Goal: Information Seeking & Learning: Learn about a topic

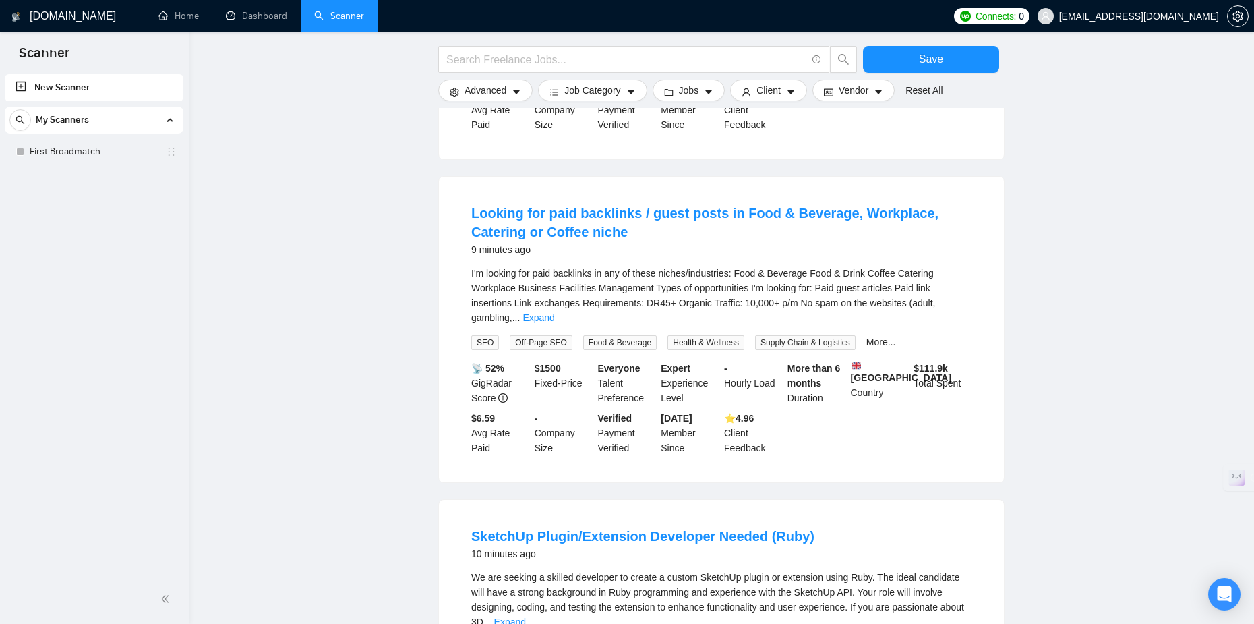
scroll to position [1011, 0]
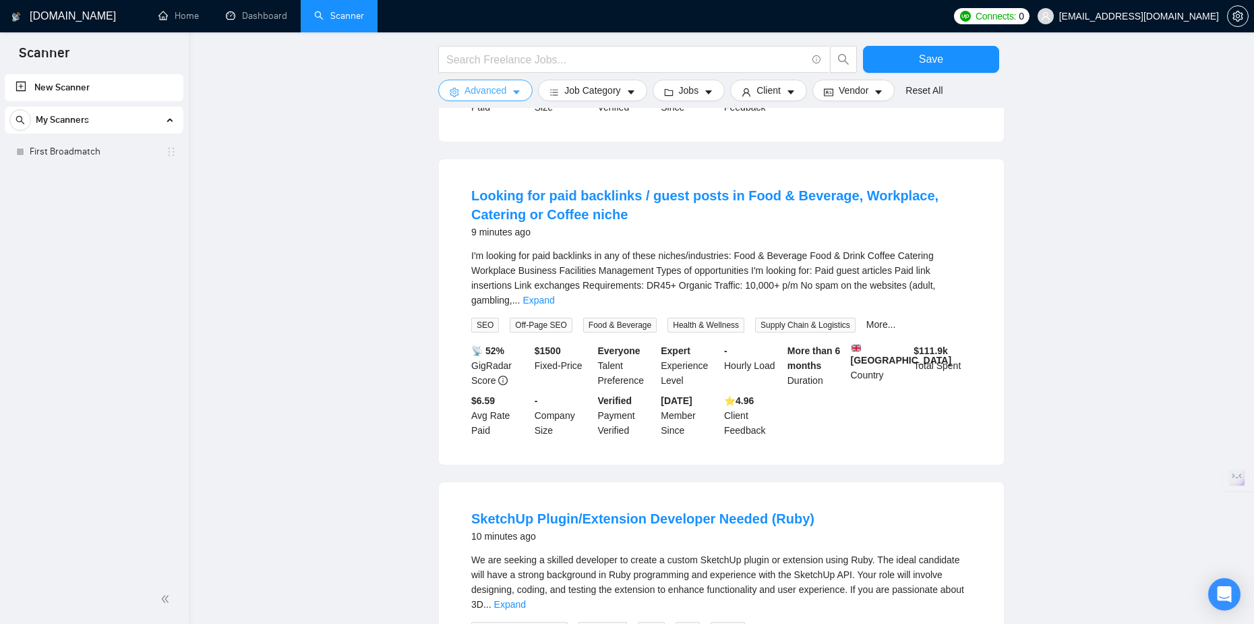
click at [481, 82] on button "Advanced" at bounding box center [485, 91] width 94 height 22
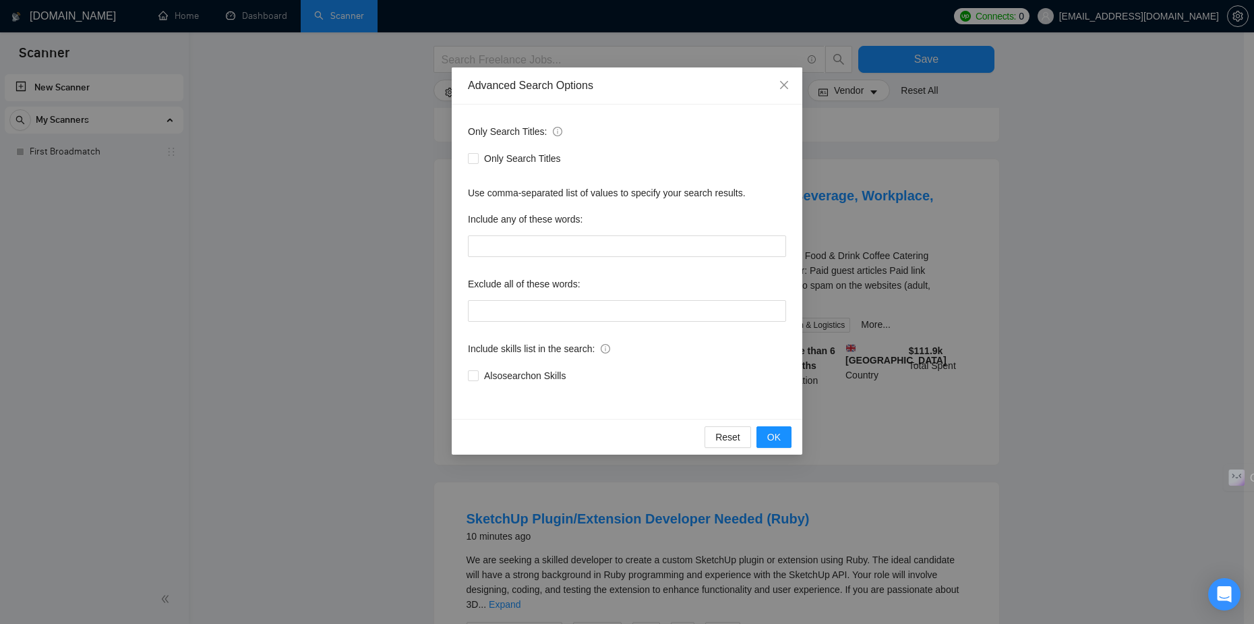
click at [329, 135] on div "Advanced Search Options Only Search Titles: Only Search Titles Use comma-separa…" at bounding box center [627, 312] width 1254 height 624
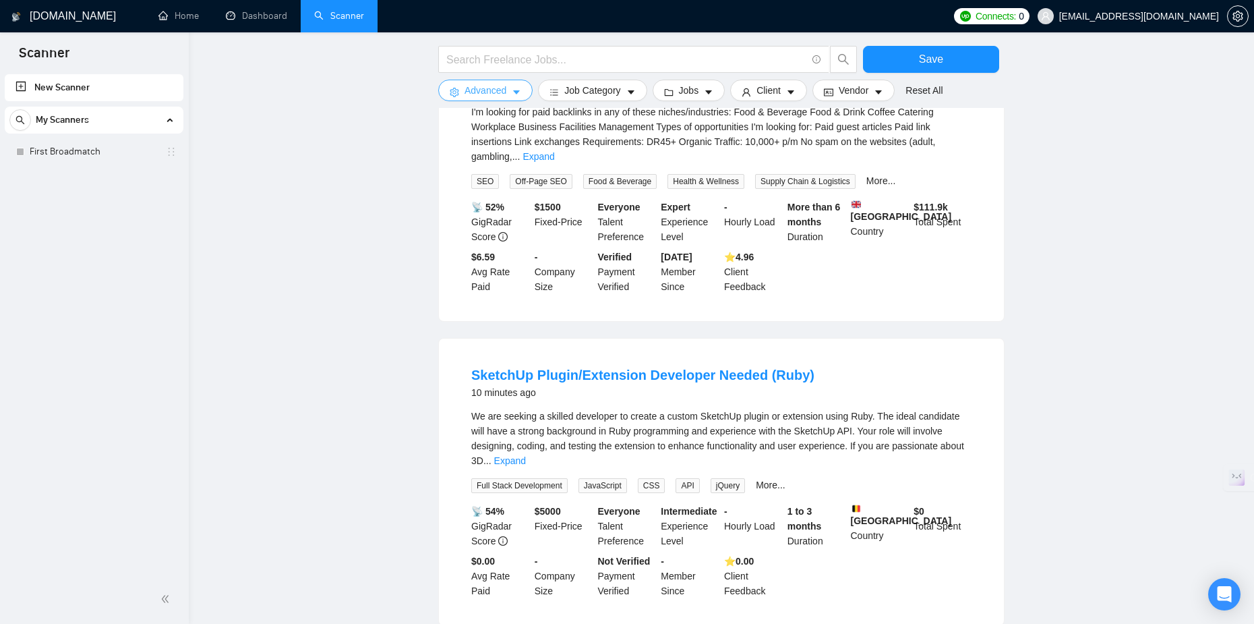
scroll to position [1213, 0]
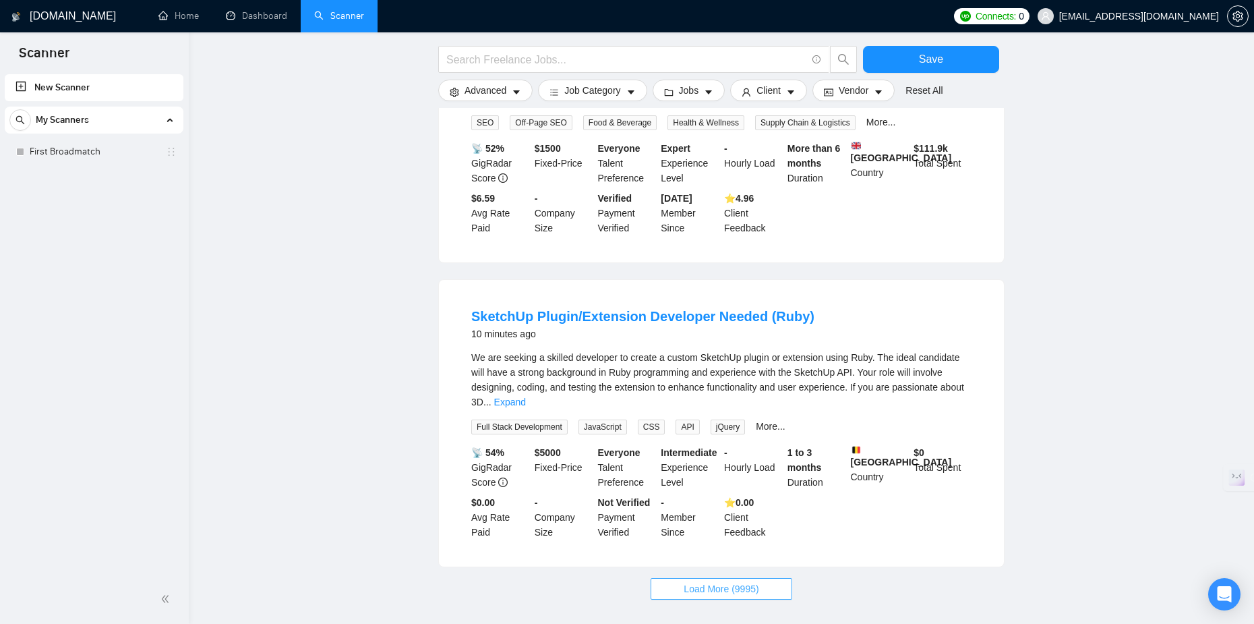
click at [730, 581] on span "Load More (9995)" at bounding box center [721, 588] width 75 height 15
click at [500, 89] on span "Advanced" at bounding box center [485, 90] width 42 height 15
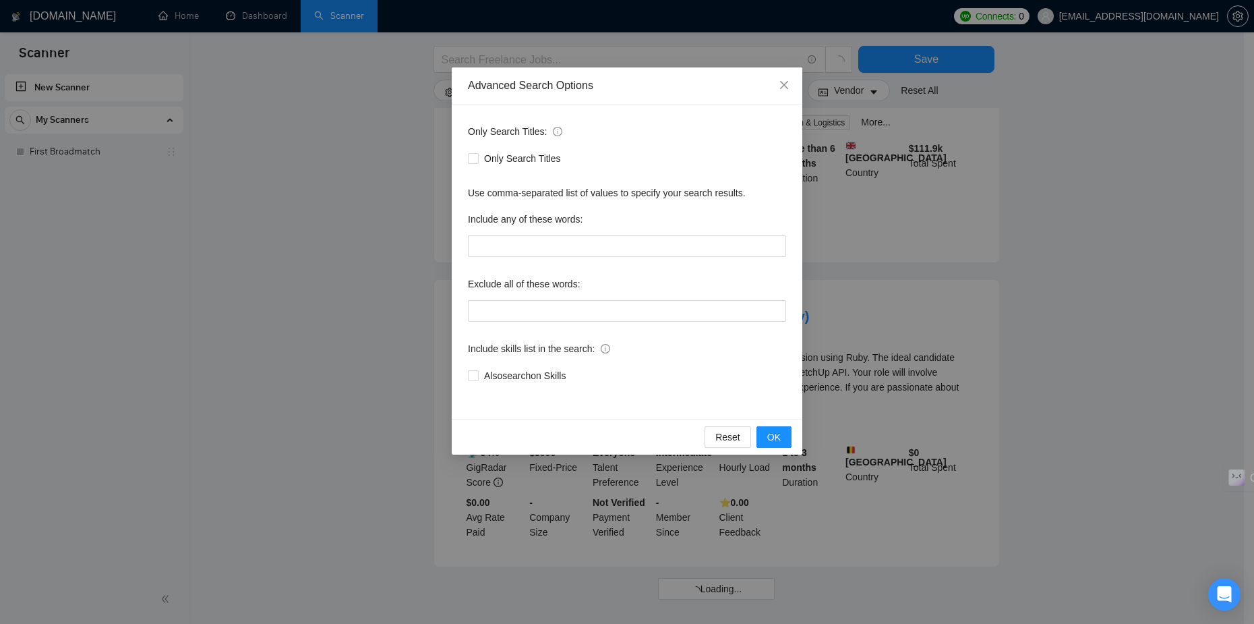
click at [365, 169] on div "Advanced Search Options Only Search Titles: Only Search Titles Use comma-separa…" at bounding box center [627, 312] width 1254 height 624
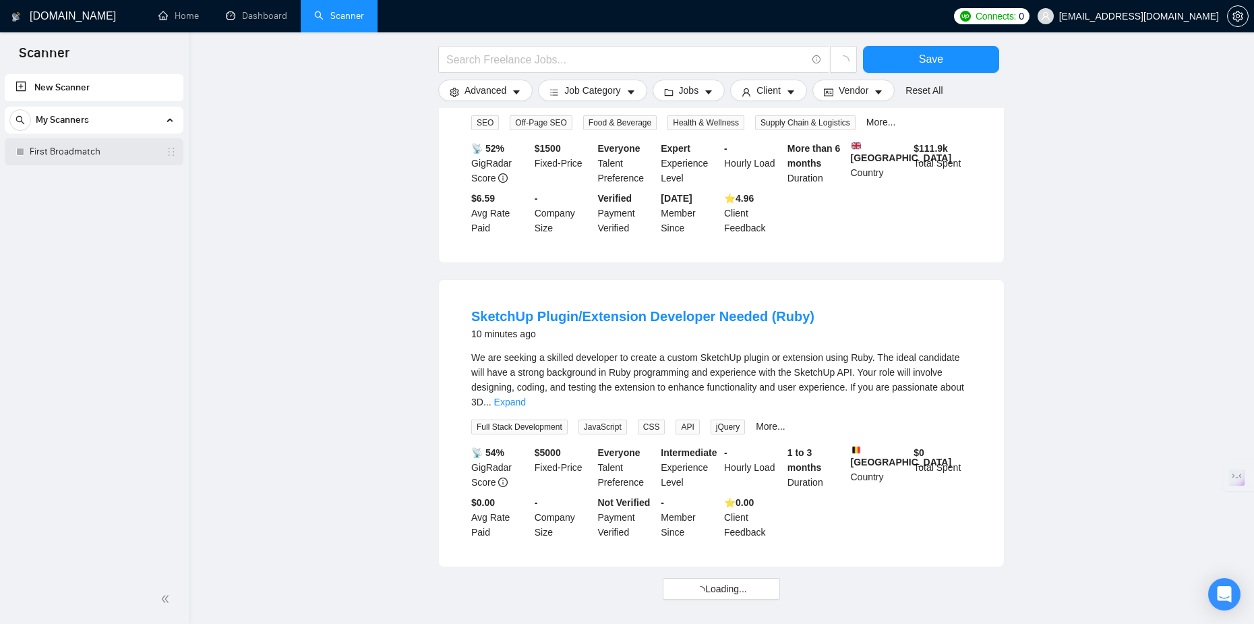
click at [123, 147] on link "First Broadmatch" at bounding box center [94, 151] width 128 height 27
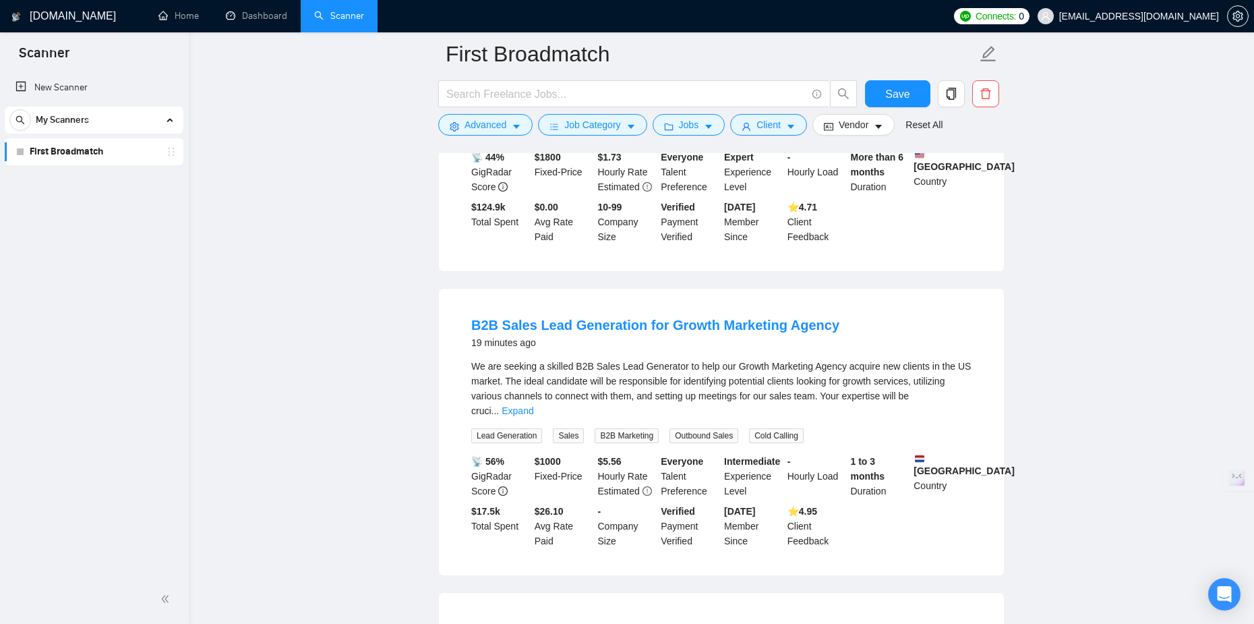
scroll to position [944, 0]
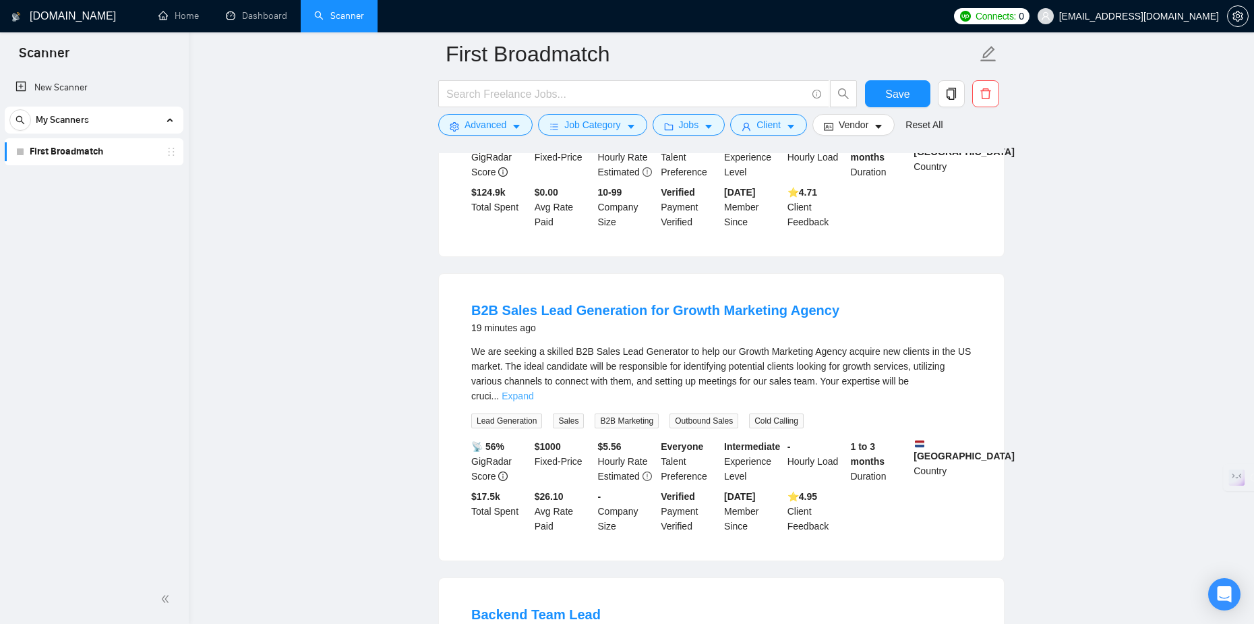
click at [533, 390] on link "Expand" at bounding box center [518, 395] width 32 height 11
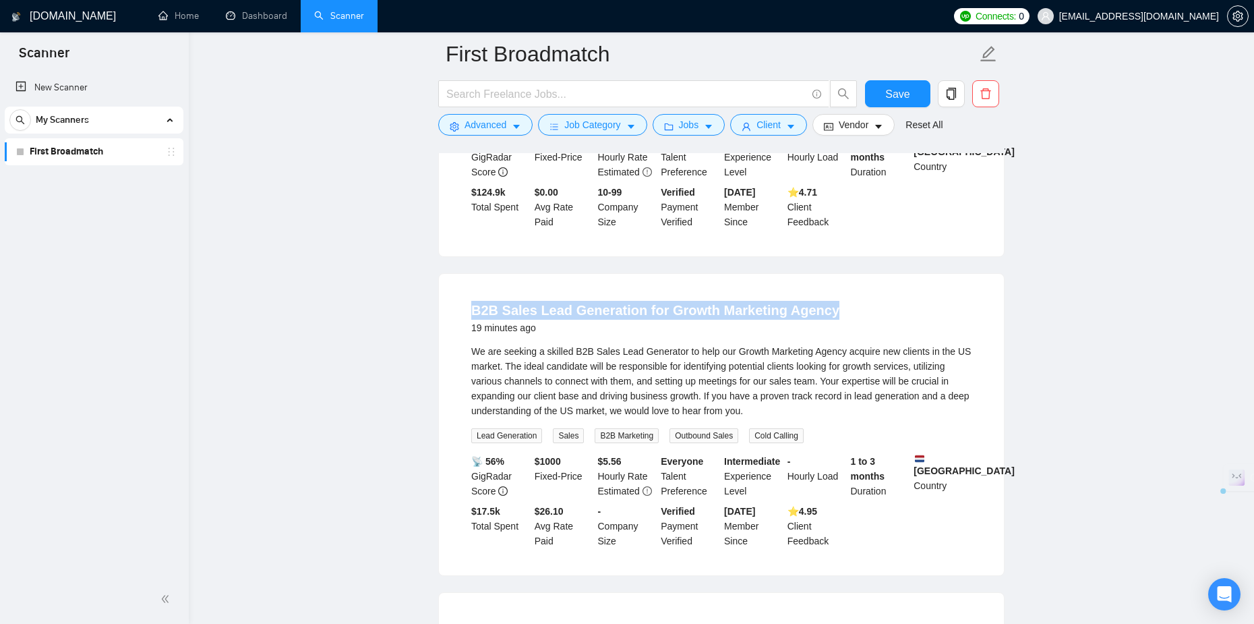
drag, startPoint x: 473, startPoint y: 278, endPoint x: 870, endPoint y: 287, distance: 396.5
copy link "B2B Sales Lead Generation for Growth Marketing Agency"
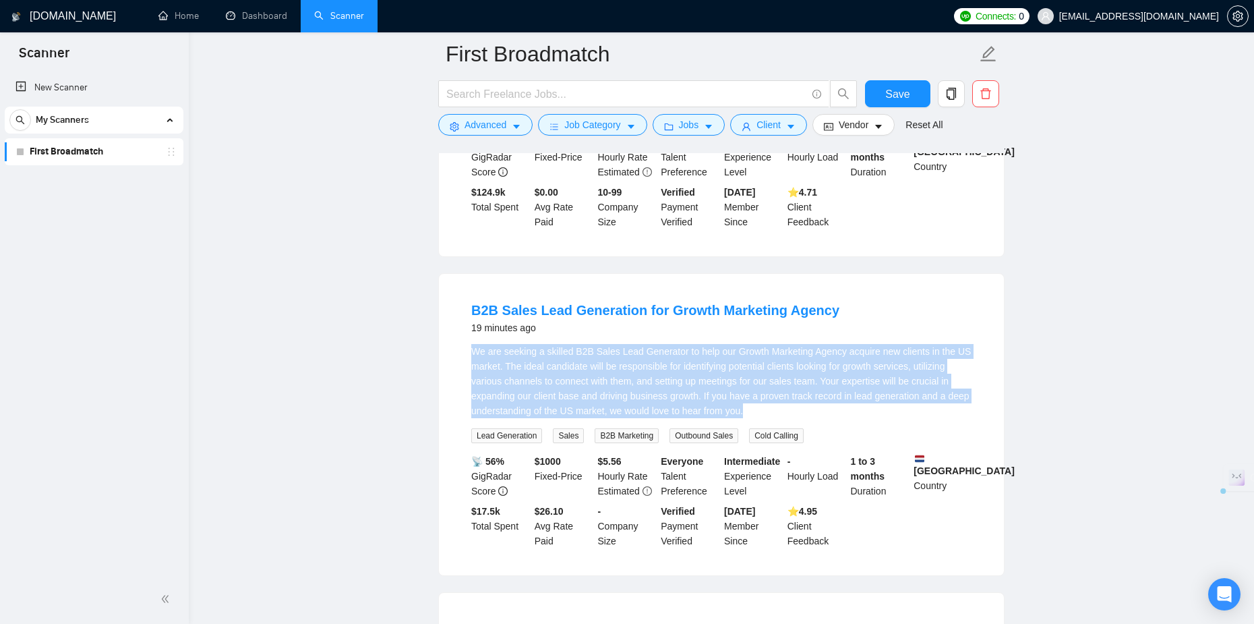
drag, startPoint x: 473, startPoint y: 316, endPoint x: 761, endPoint y: 375, distance: 293.8
click at [761, 375] on div "We are seeking a skilled B2B Sales Lead Generator to help our Growth Marketing …" at bounding box center [721, 381] width 500 height 74
copy div "We are seeking a skilled B2B Sales Lead Generator to help our Growth Marketing …"
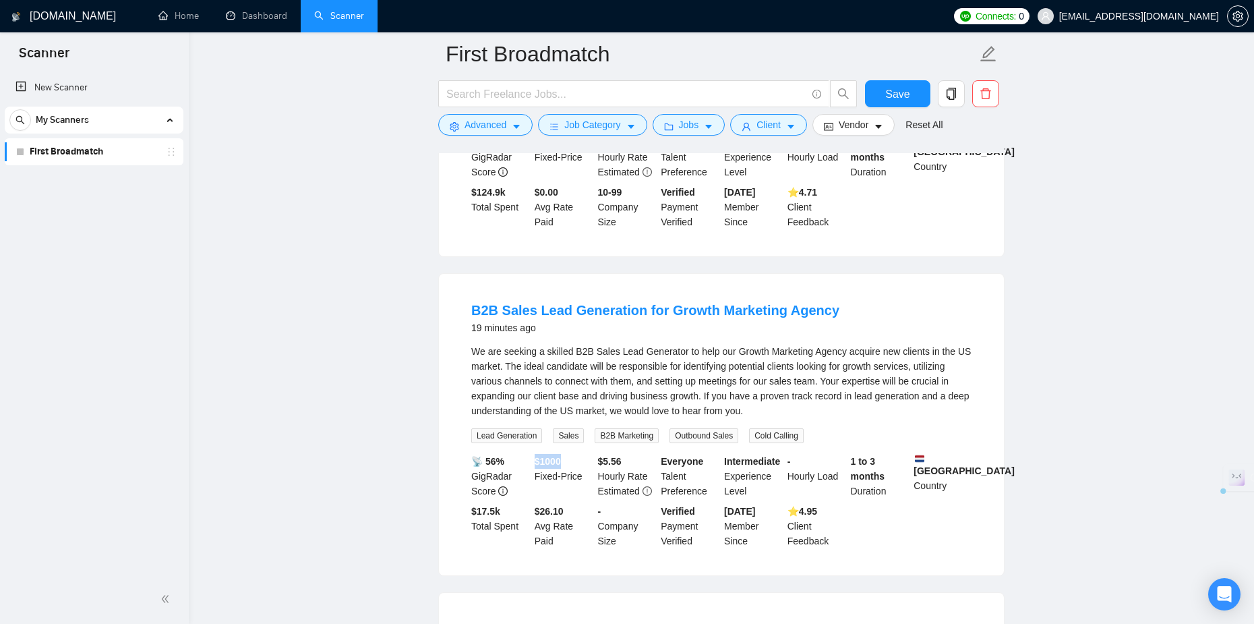
drag, startPoint x: 534, startPoint y: 430, endPoint x: 564, endPoint y: 430, distance: 29.7
click at [564, 454] on div "$ 1000 Fixed-Price" at bounding box center [563, 476] width 63 height 44
copy b "$ 1000"
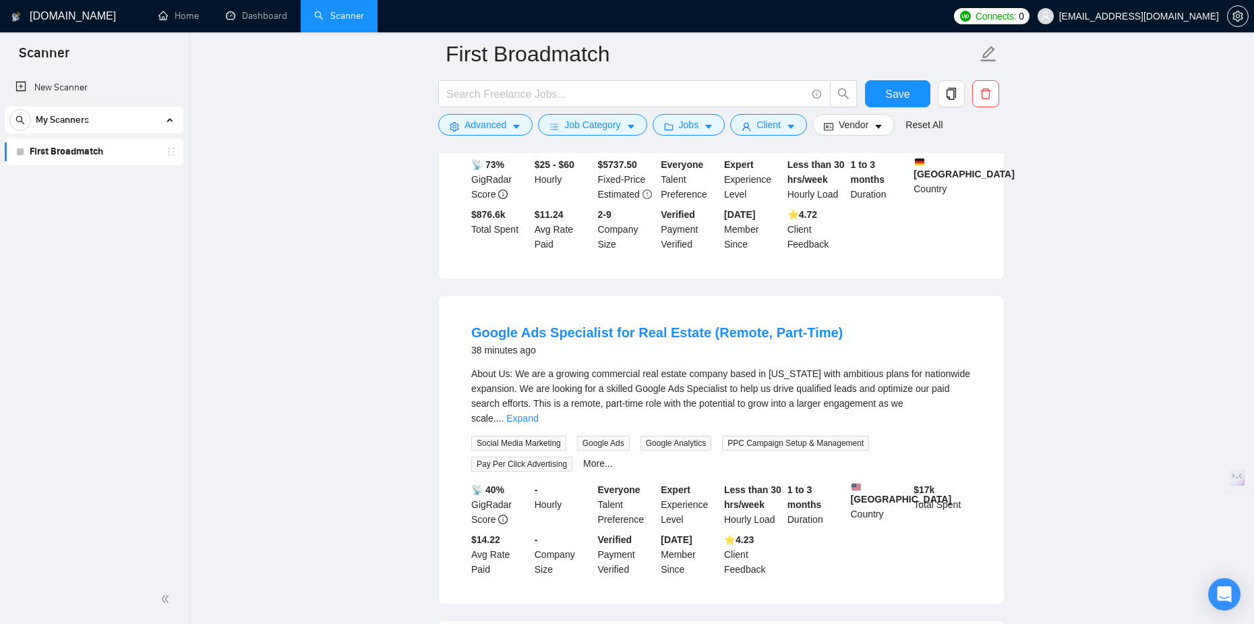
scroll to position [2157, 0]
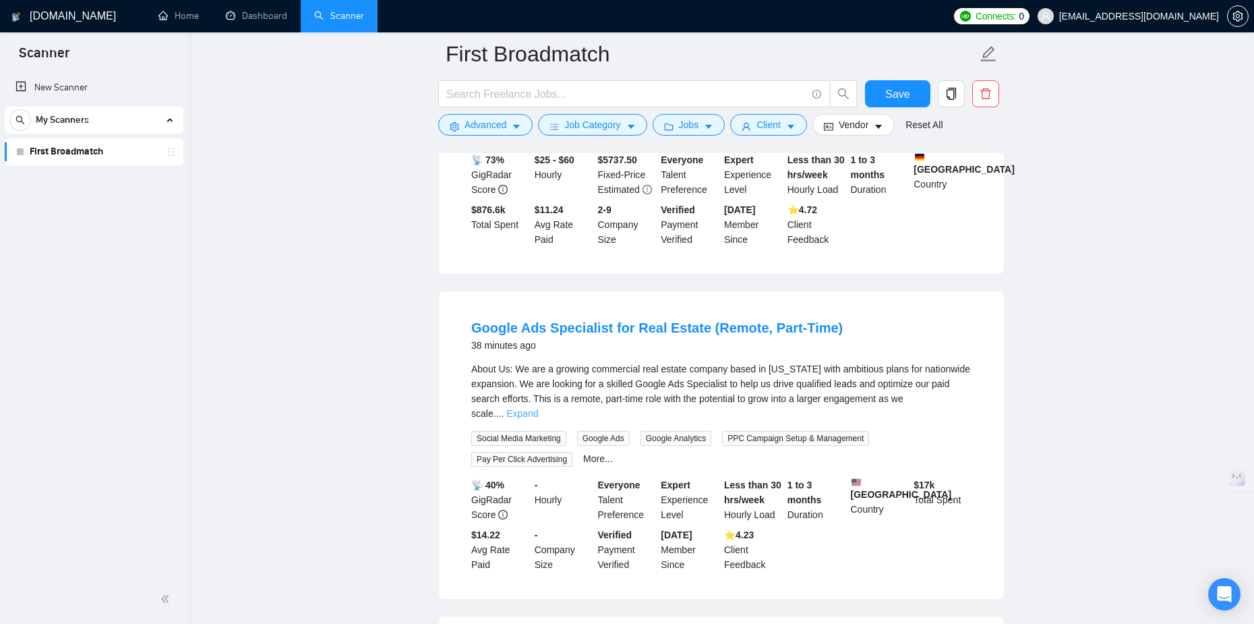
click at [538, 408] on link "Expand" at bounding box center [522, 413] width 32 height 11
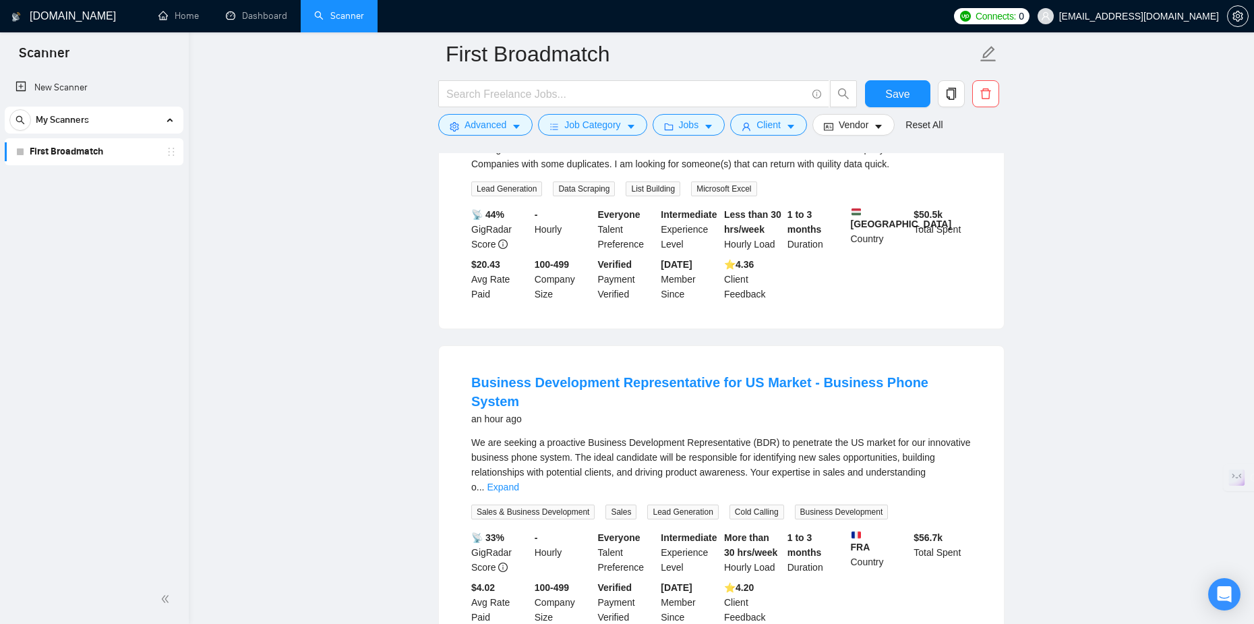
scroll to position [2966, 0]
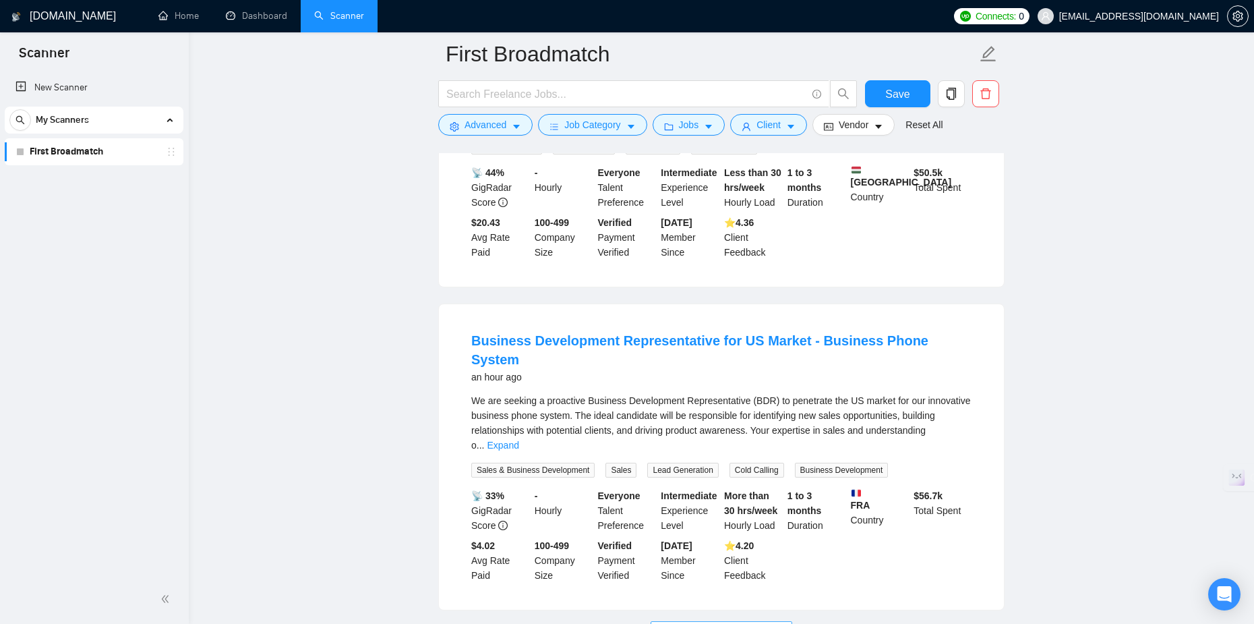
click at [702, 623] on span "Load More (9990)" at bounding box center [721, 631] width 75 height 15
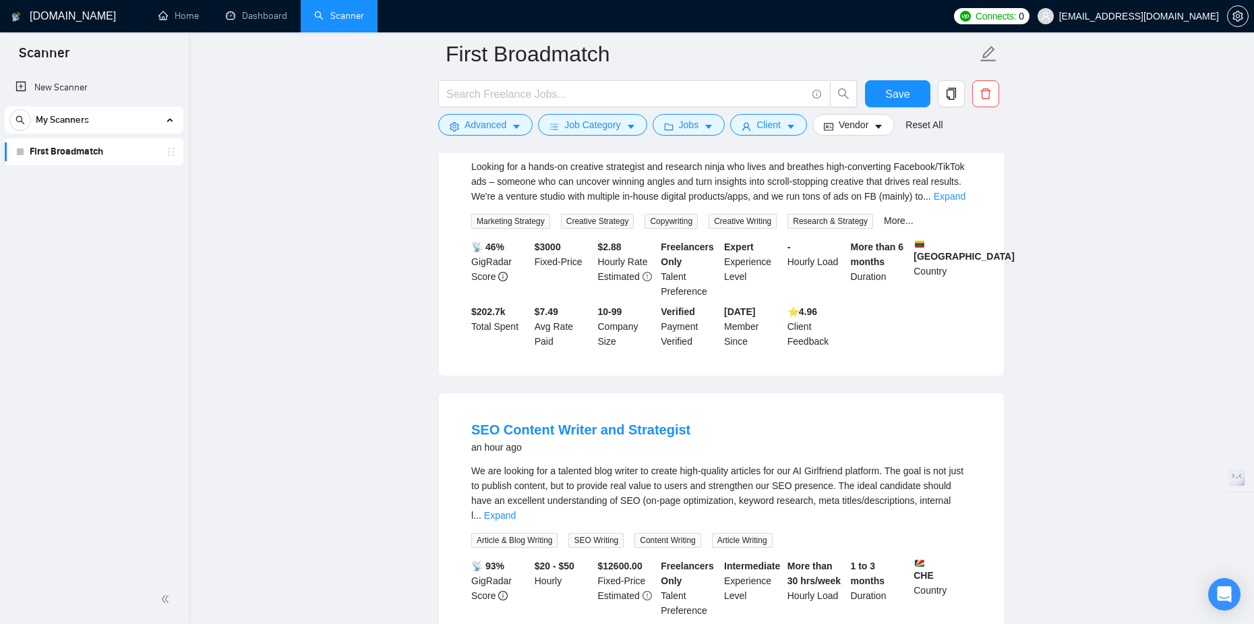
scroll to position [3521, 0]
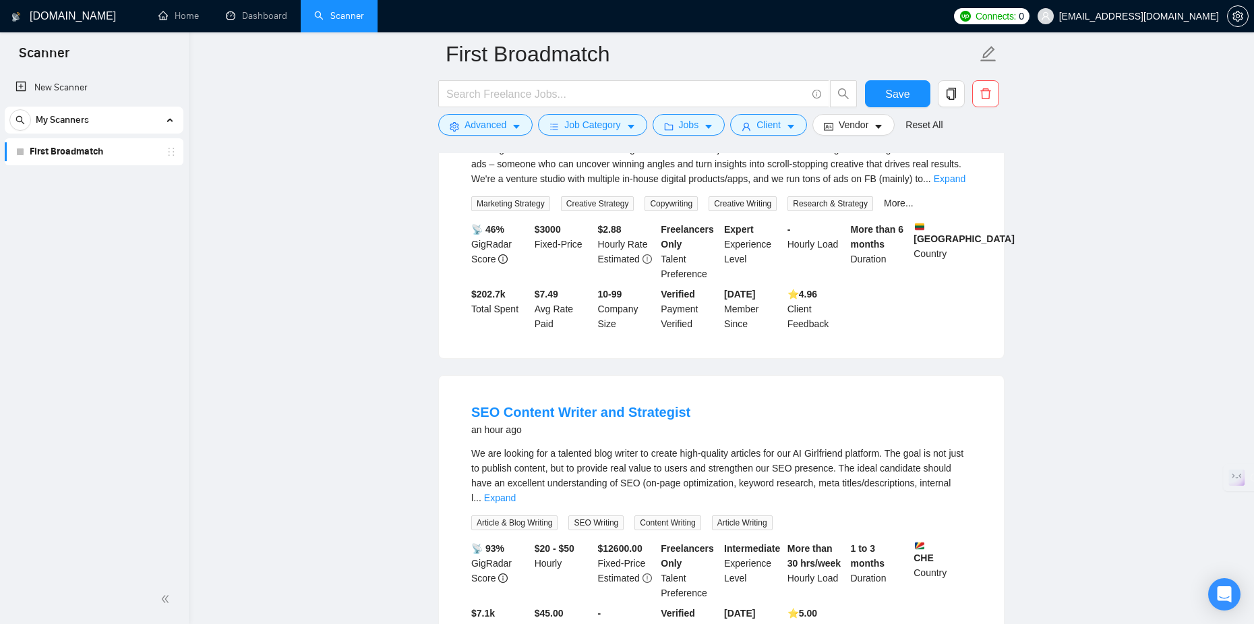
drag, startPoint x: 532, startPoint y: 307, endPoint x: 404, endPoint y: 330, distance: 129.3
drag, startPoint x: 514, startPoint y: 309, endPoint x: 489, endPoint y: 303, distance: 26.3
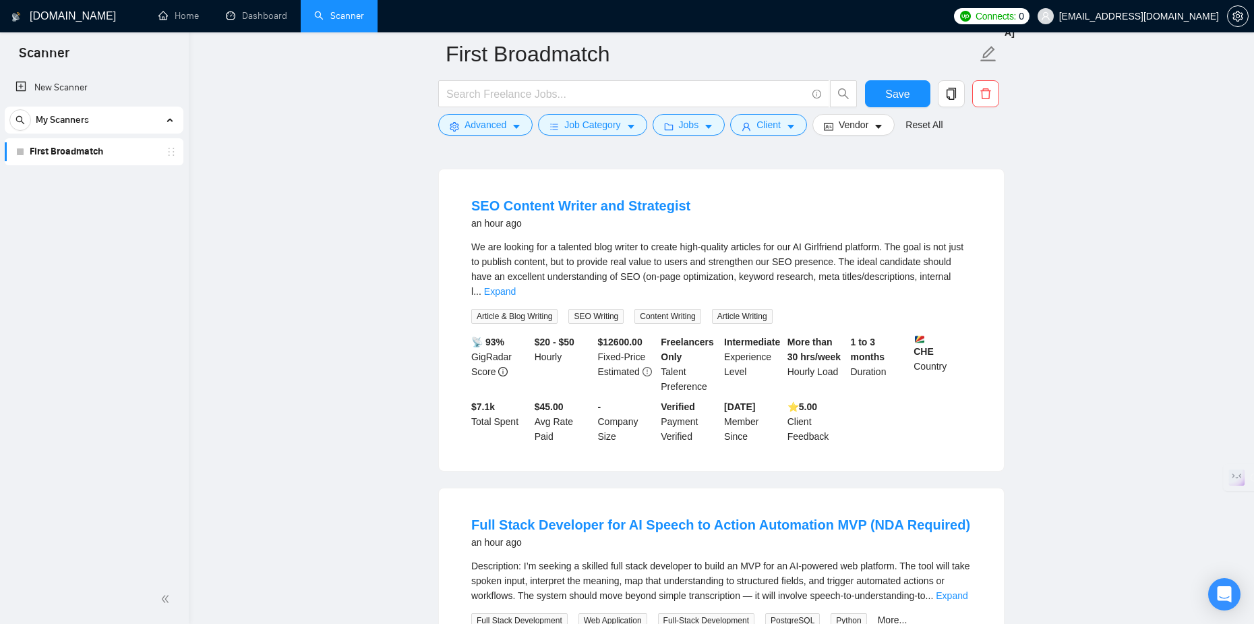
scroll to position [3589, 0]
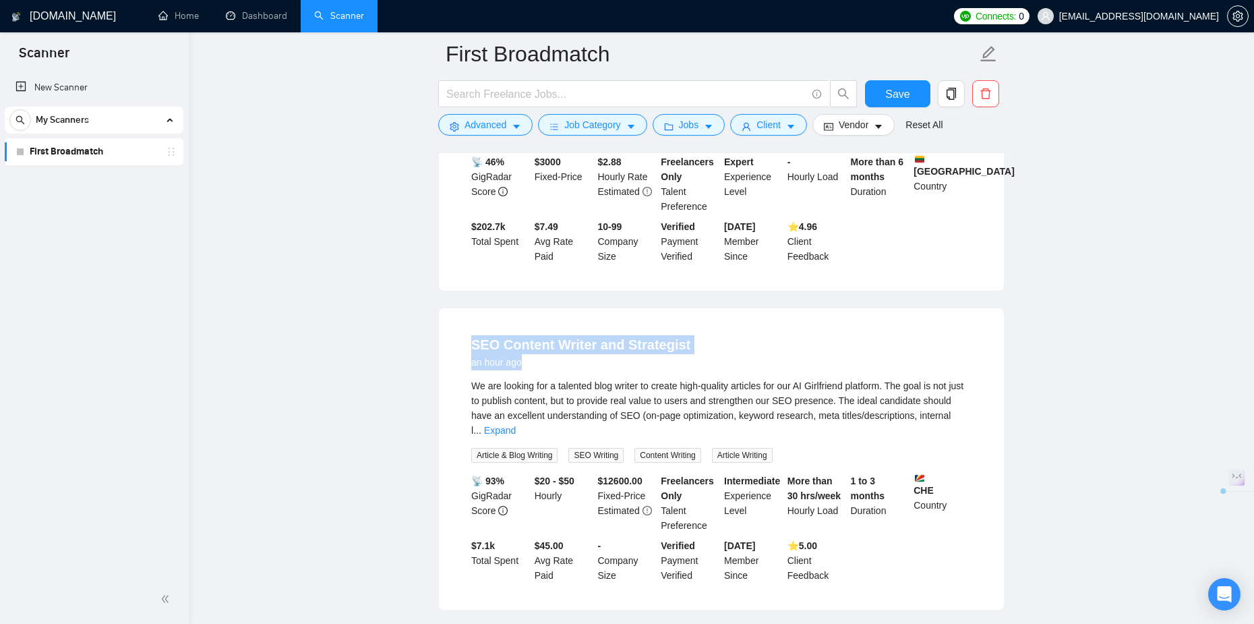
drag, startPoint x: 471, startPoint y: 233, endPoint x: 702, endPoint y: 249, distance: 231.1
click at [702, 324] on li "SEO Content Writer and Strategist an hour ago We are looking for a talented blo…" at bounding box center [721, 458] width 533 height 269
click at [729, 335] on div "SEO Content Writer and Strategist an hour ago" at bounding box center [721, 352] width 500 height 35
click at [727, 335] on div "SEO Content Writer and Strategist an hour ago" at bounding box center [721, 352] width 500 height 35
drag, startPoint x: 675, startPoint y: 234, endPoint x: 473, endPoint y: 229, distance: 201.6
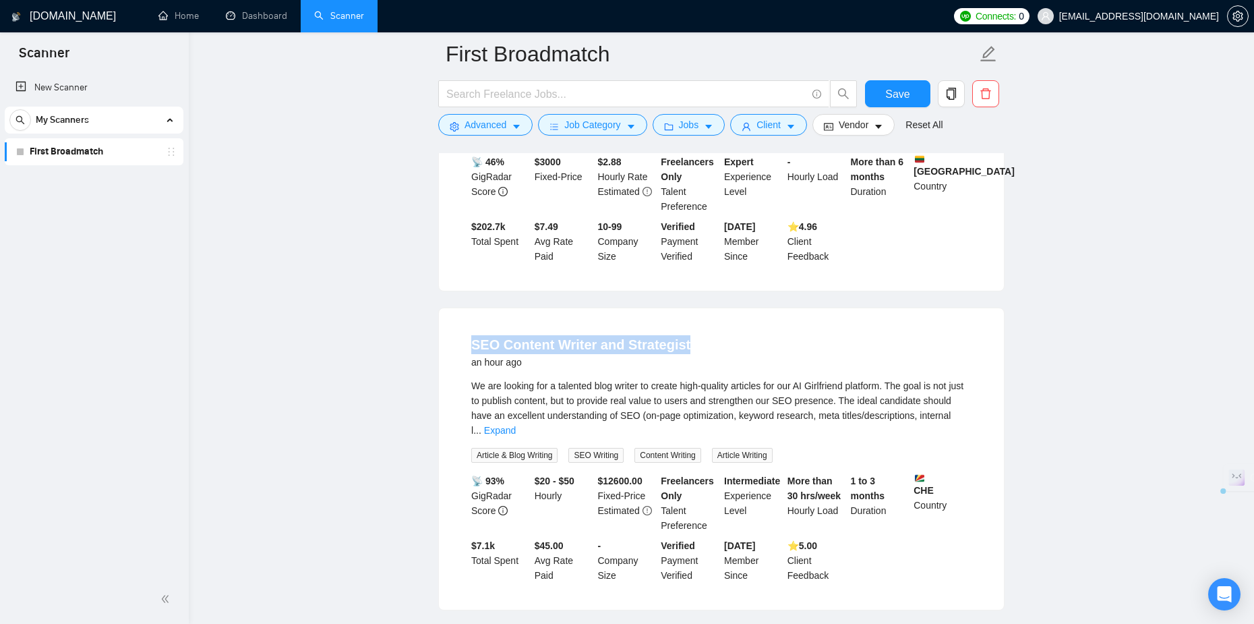
click at [473, 335] on div "SEO Content Writer and Strategist an hour ago" at bounding box center [721, 352] width 500 height 35
copy link "SEO Content Writer and Strategist"
click at [516, 425] on link "Expand" at bounding box center [500, 430] width 32 height 11
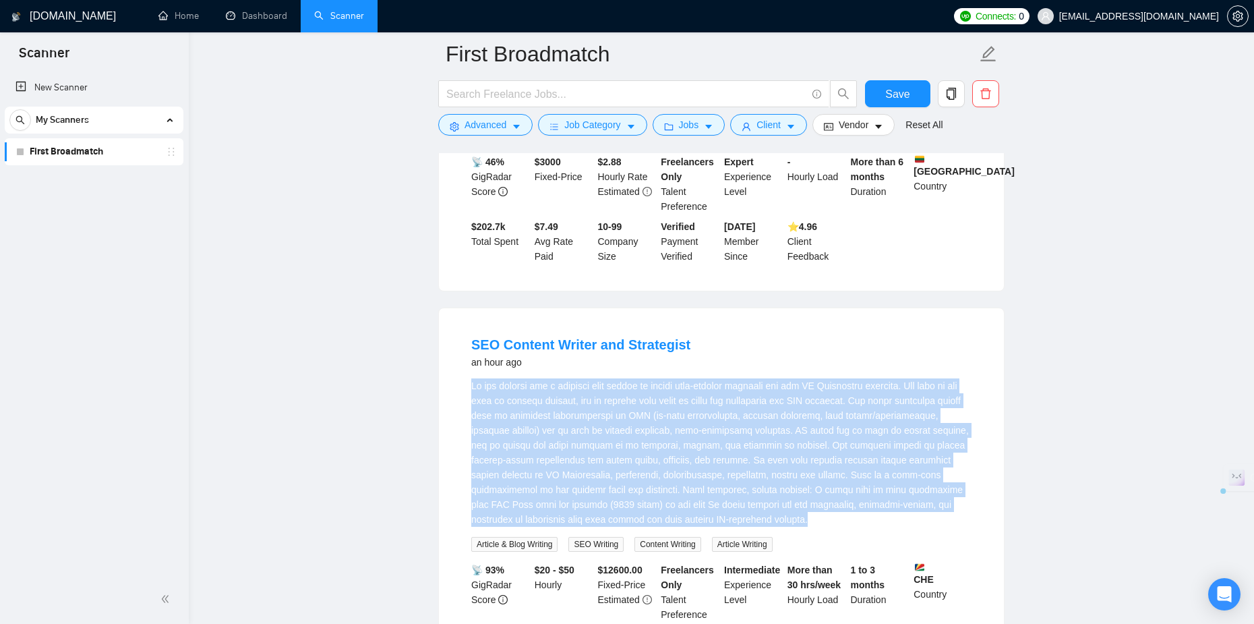
drag, startPoint x: 463, startPoint y: 275, endPoint x: 638, endPoint y: 411, distance: 221.4
click at [638, 411] on li "SEO Content Writer and Strategist an hour ago Article & Blog Writing SEO Writin…" at bounding box center [721, 503] width 533 height 358
copy div "We are looking for a talented blog writer to create high-quality articles for o…"
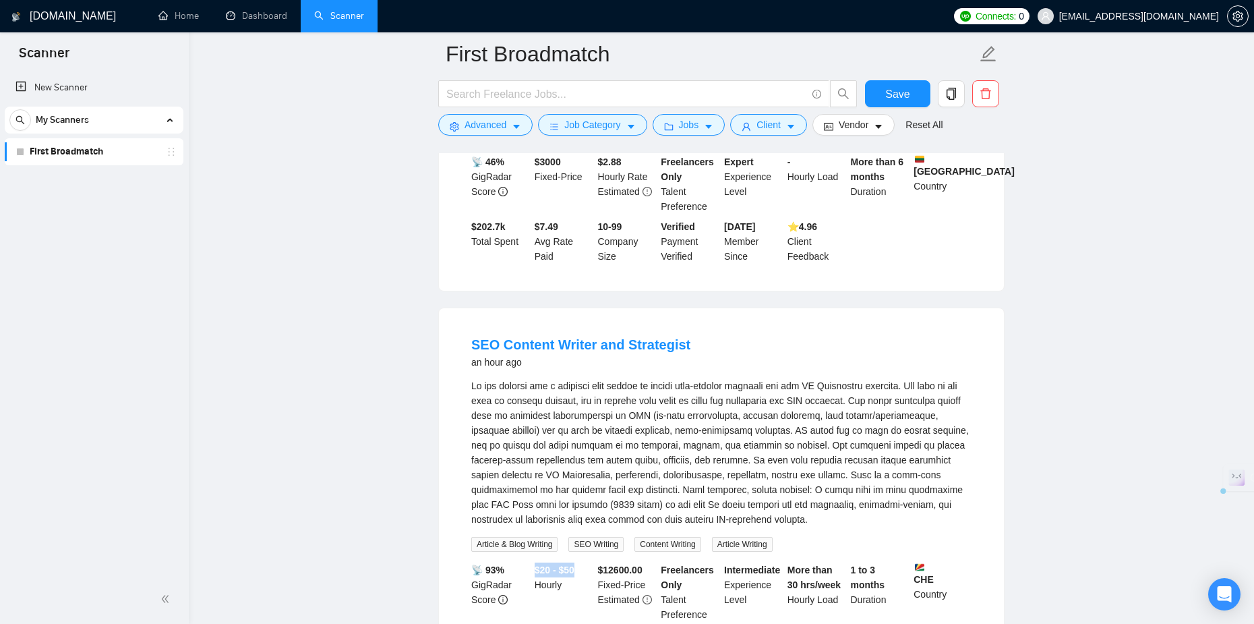
drag, startPoint x: 534, startPoint y: 462, endPoint x: 575, endPoint y: 463, distance: 41.1
click at [574, 564] on b "$20 - $50" at bounding box center [555, 569] width 40 height 11
copy b "$20 - $50"
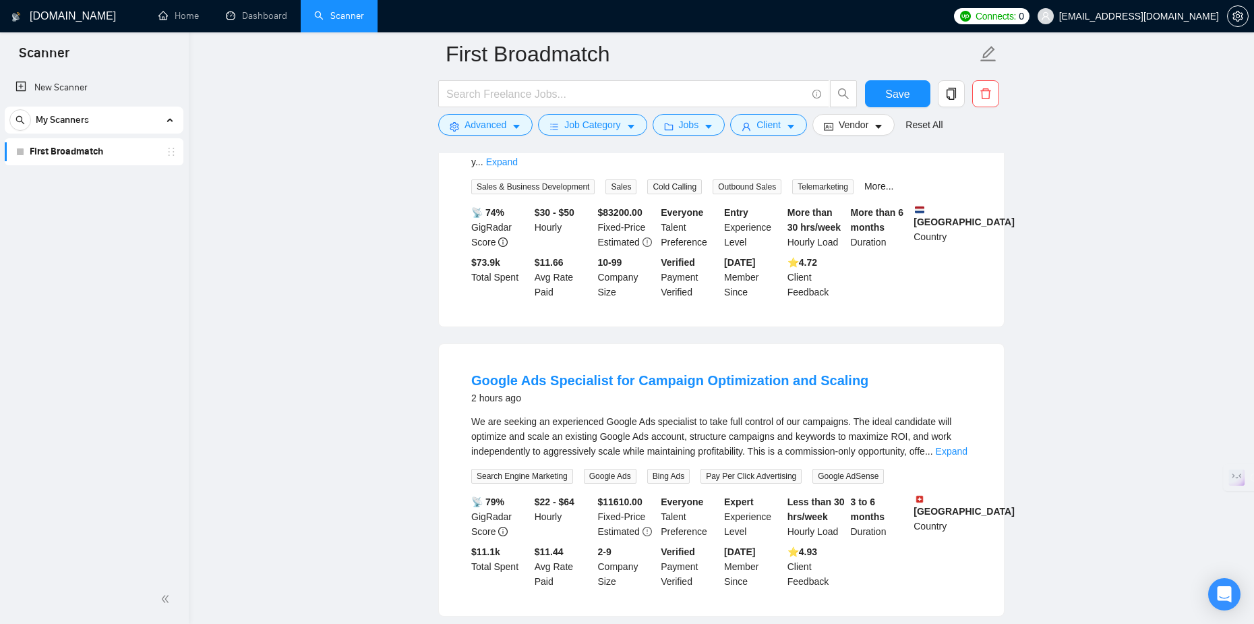
scroll to position [5813, 0]
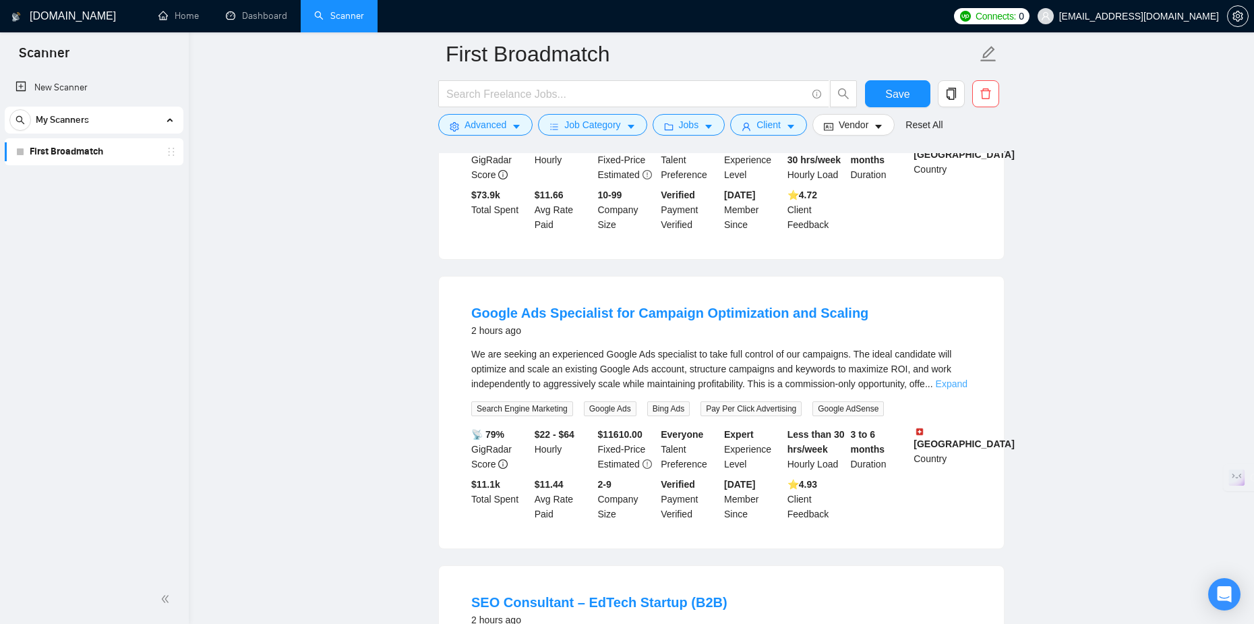
click at [959, 378] on link "Expand" at bounding box center [952, 383] width 32 height 11
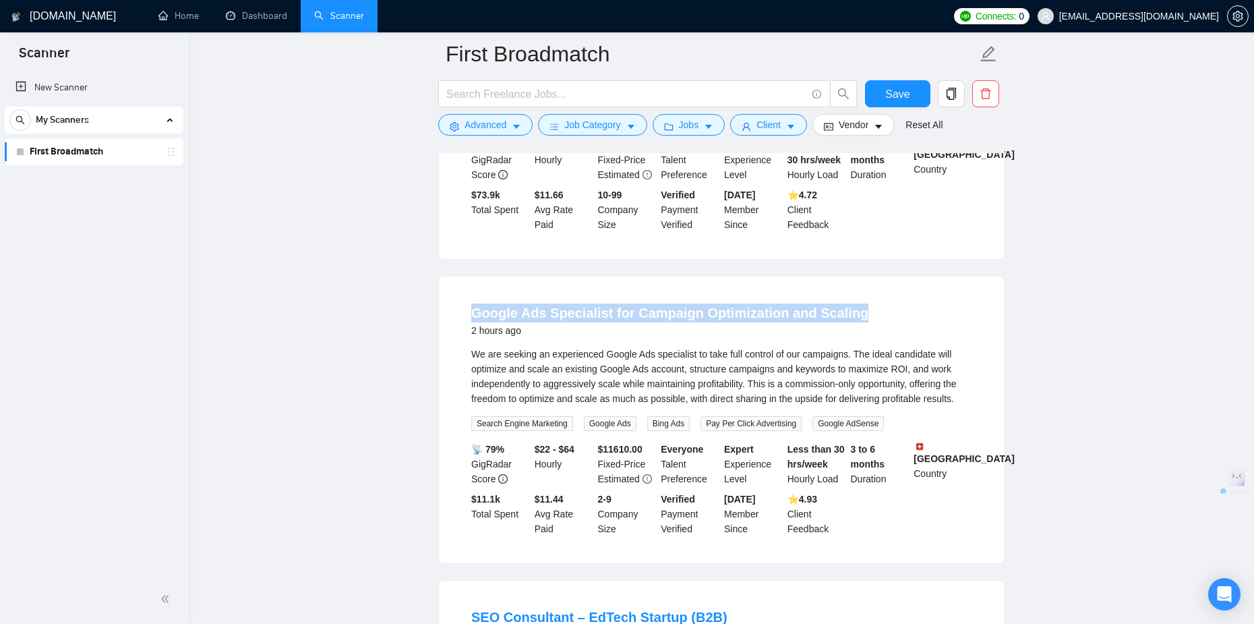
drag, startPoint x: 470, startPoint y: 202, endPoint x: 883, endPoint y: 186, distance: 413.5
click at [883, 293] on li "Google Ads Specialist for Campaign Optimization and Scaling 2 hours ago We are …" at bounding box center [721, 420] width 533 height 254
copy link "Google Ads Specialist for Campaign Optimization and Scaling"
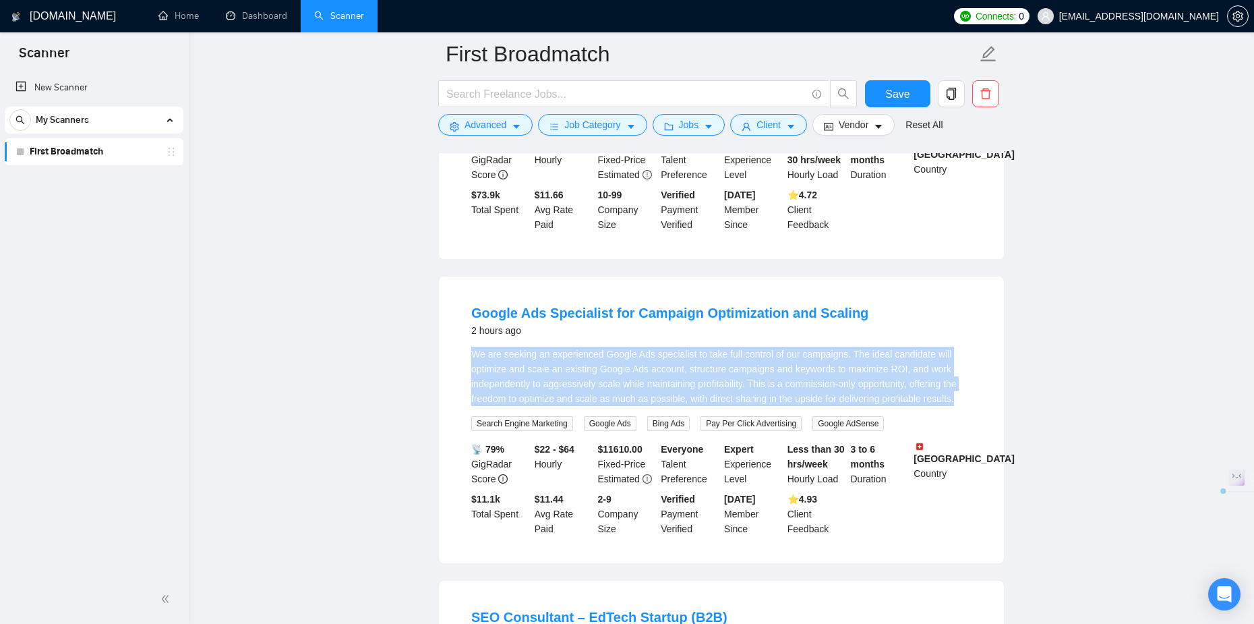
drag, startPoint x: 468, startPoint y: 233, endPoint x: 977, endPoint y: 283, distance: 510.7
click at [977, 293] on li "Google Ads Specialist for Campaign Optimization and Scaling 2 hours ago We are …" at bounding box center [721, 420] width 533 height 254
copy div "We are seeking an experienced Google Ads specialist to take full control of our…"
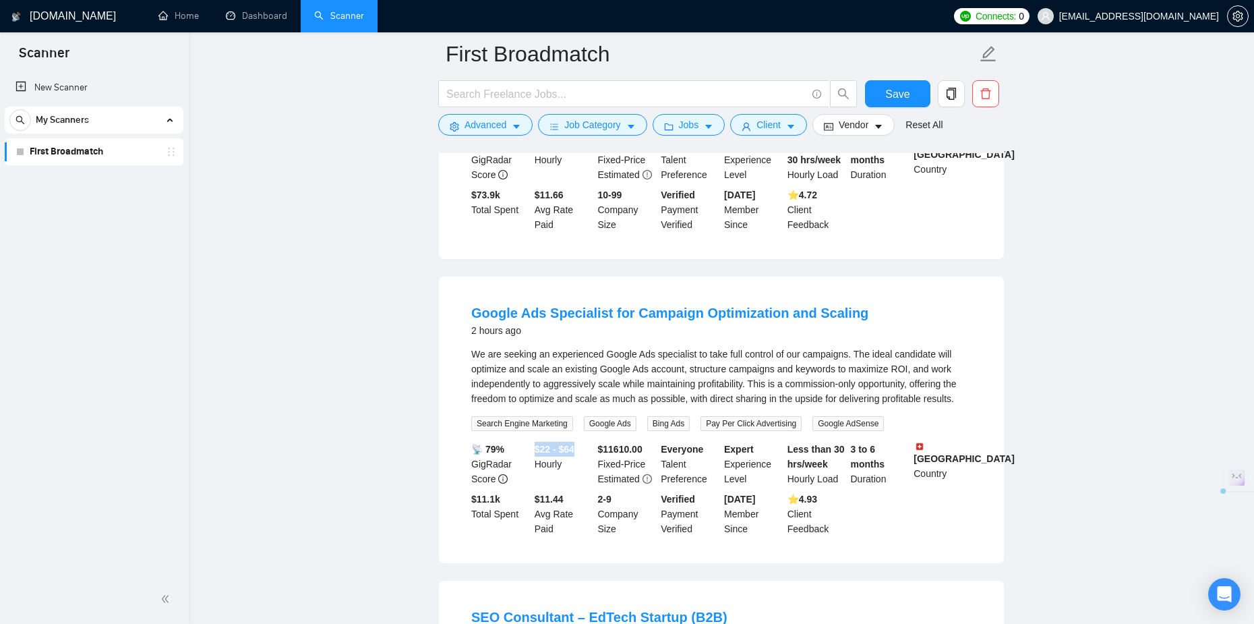
drag, startPoint x: 531, startPoint y: 335, endPoint x: 574, endPoint y: 334, distance: 43.2
click at [574, 442] on div "$22 - $64 Hourly" at bounding box center [563, 464] width 63 height 44
copy b "$22 - $64"
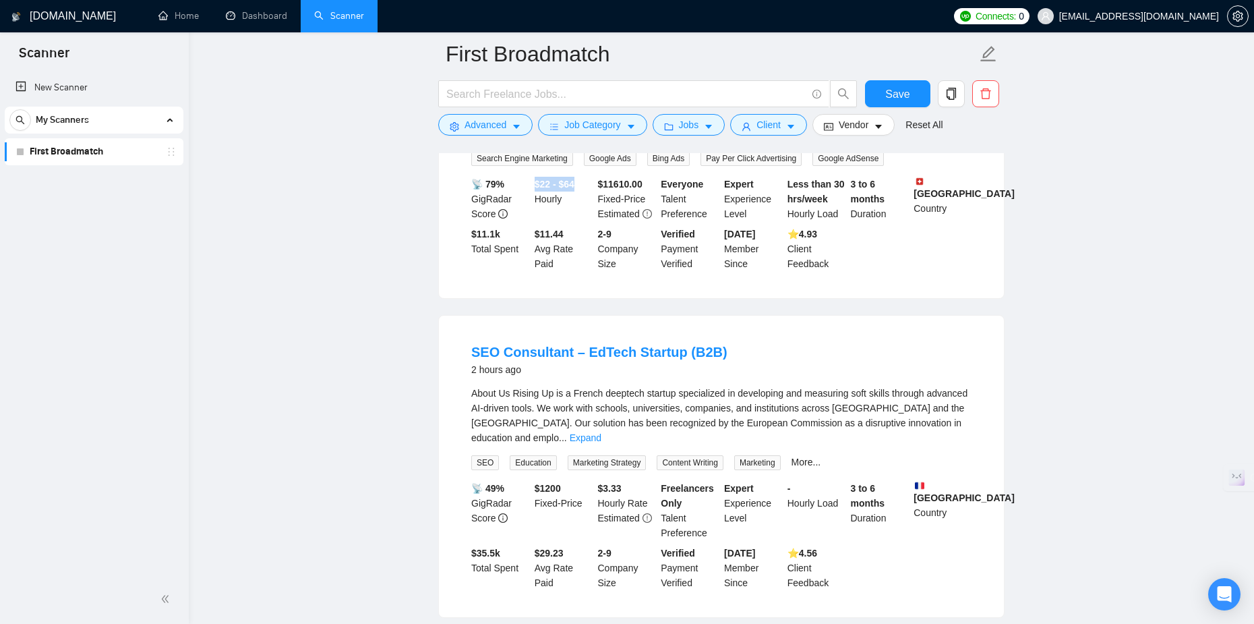
scroll to position [6079, 0]
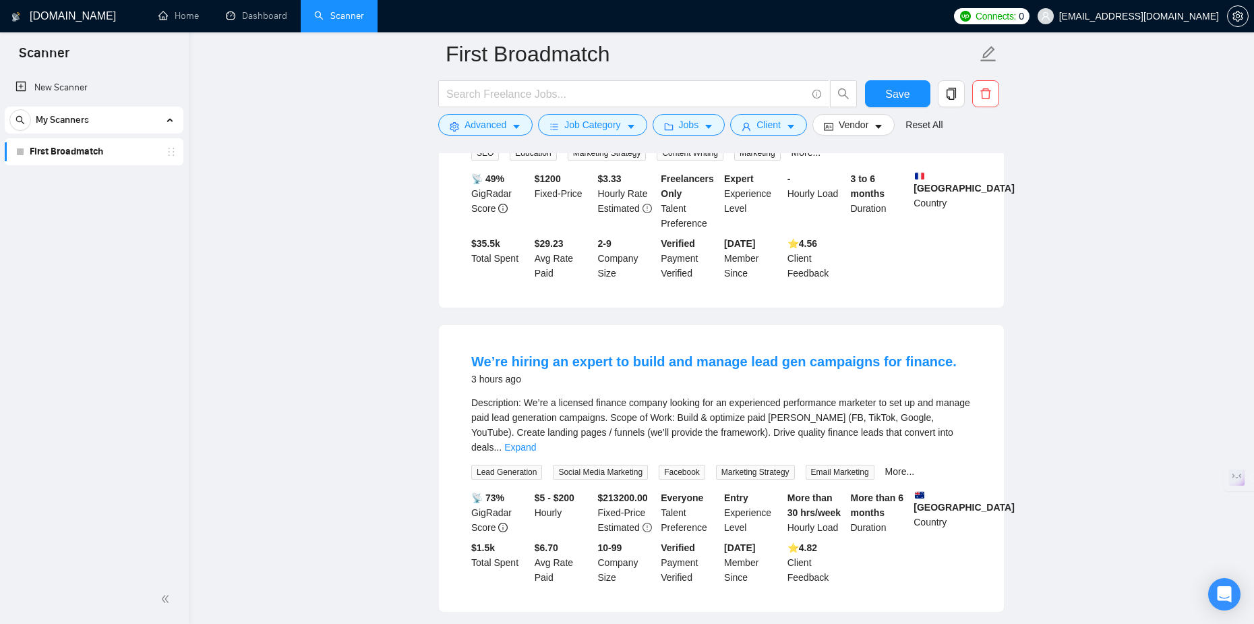
scroll to position [8169, 0]
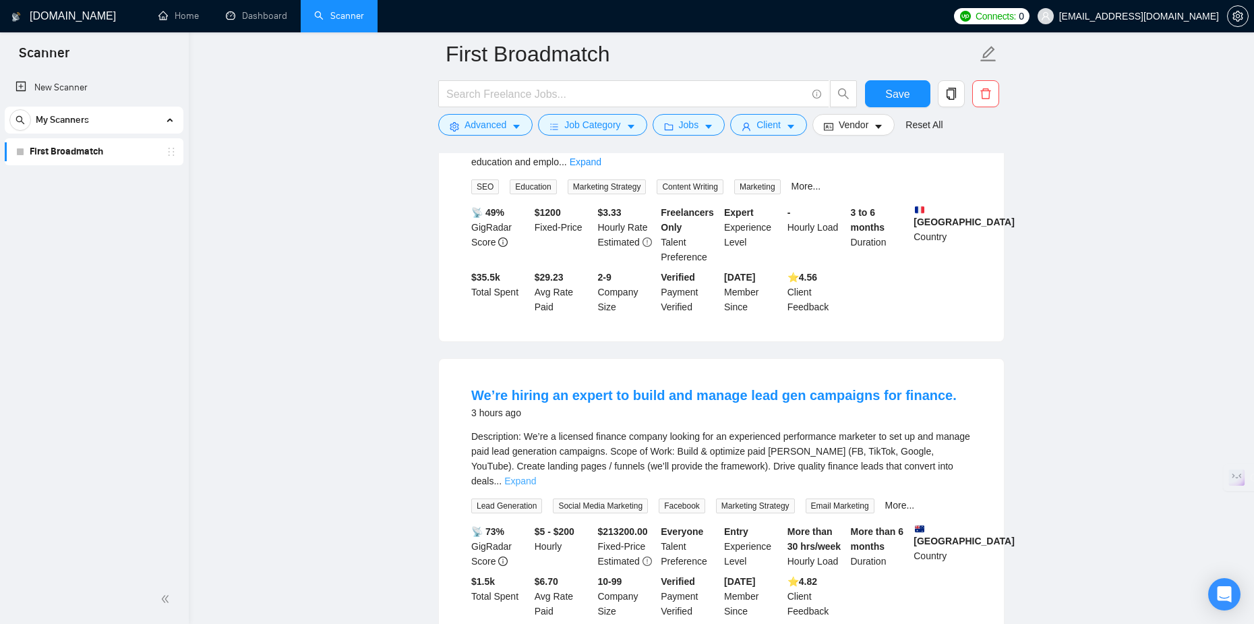
click at [536, 475] on link "Expand" at bounding box center [520, 480] width 32 height 11
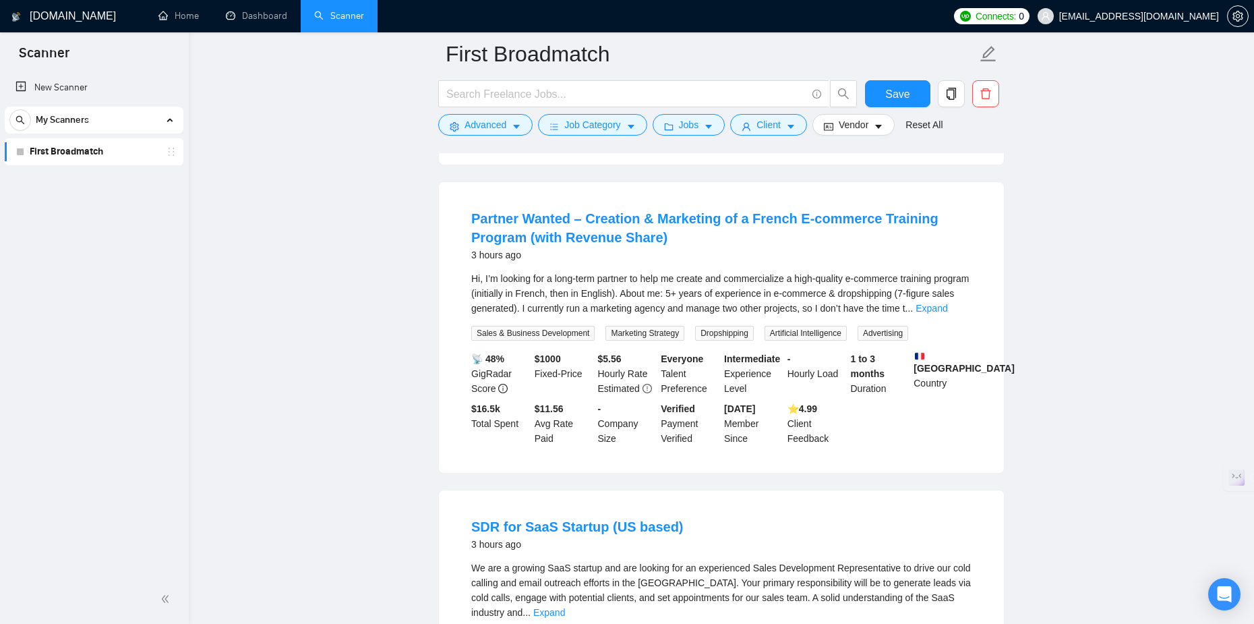
scroll to position [9146, 0]
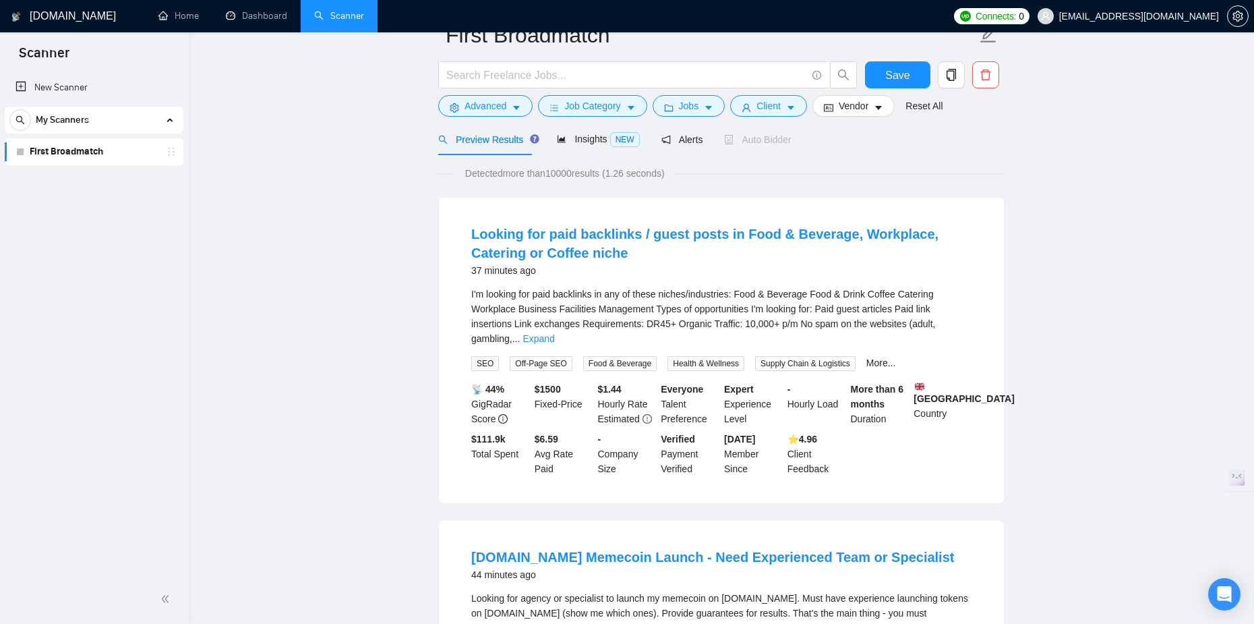
scroll to position [0, 0]
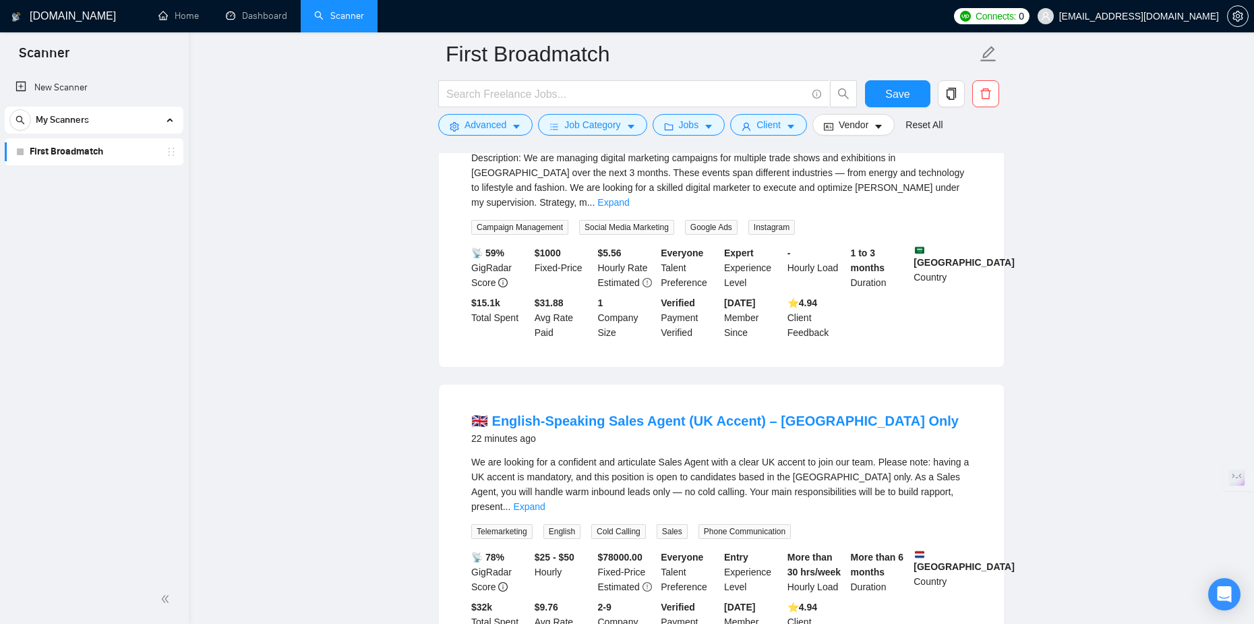
scroll to position [944, 0]
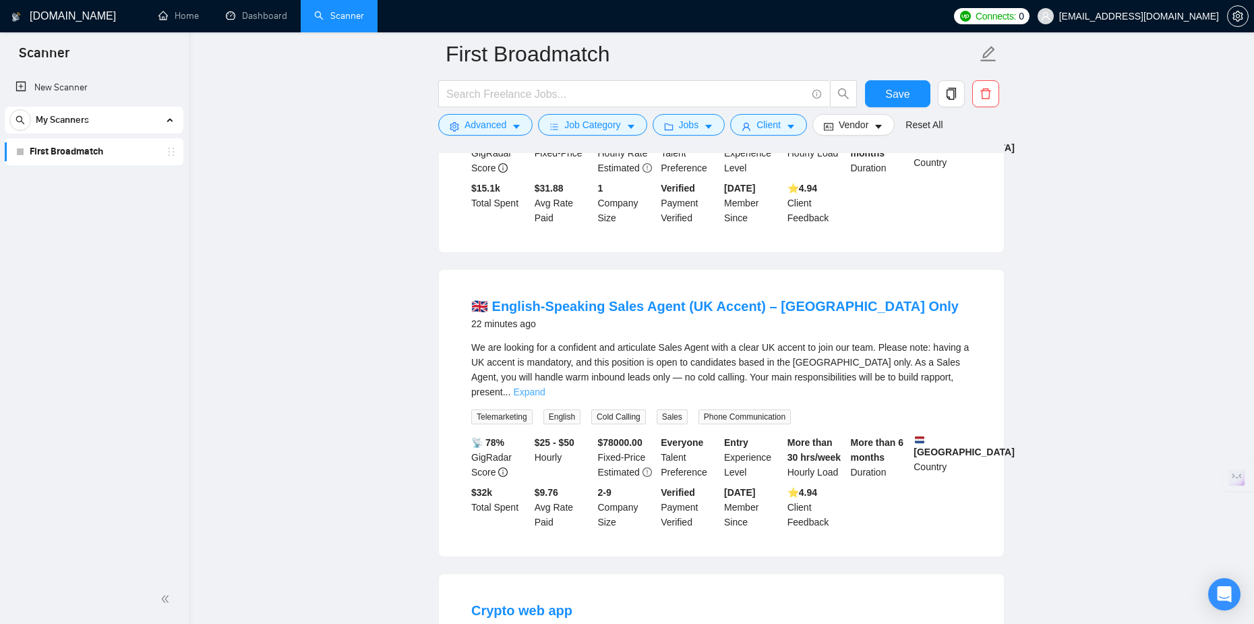
click at [545, 386] on link "Expand" at bounding box center [529, 391] width 32 height 11
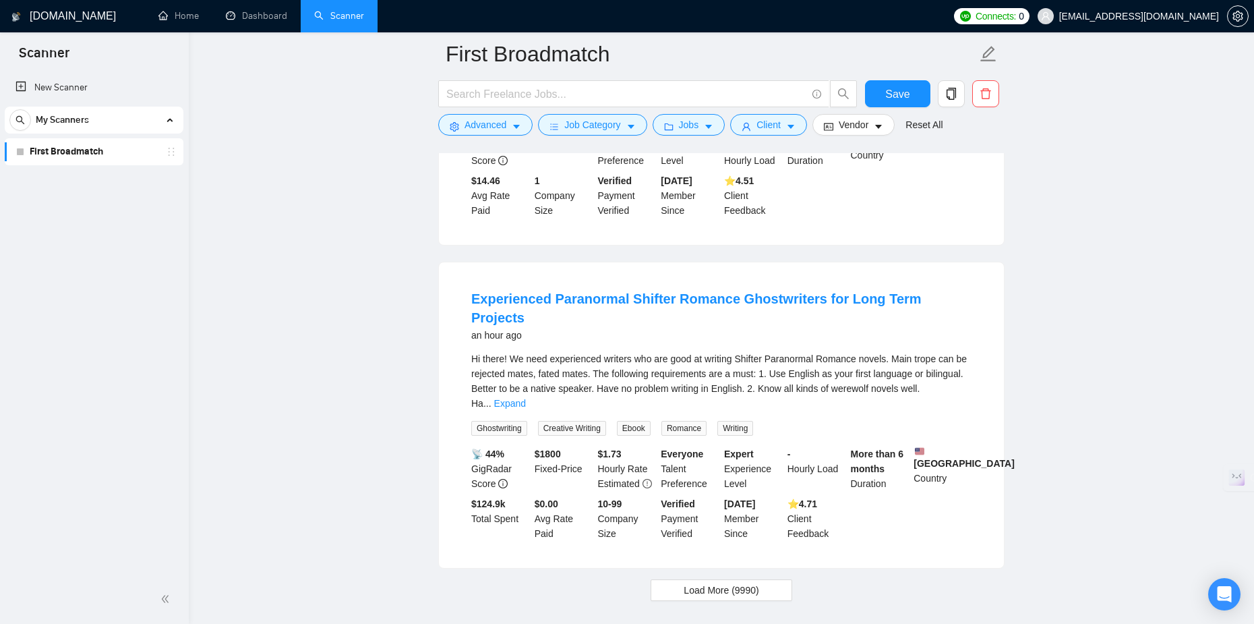
scroll to position [2862, 0]
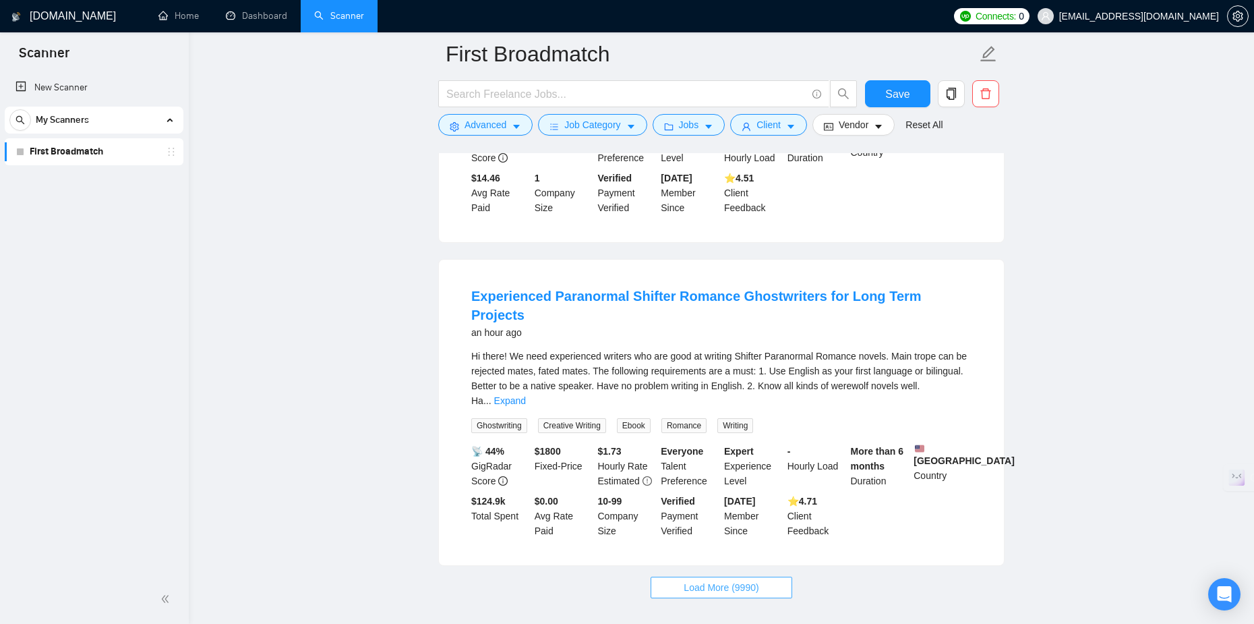
click at [762, 576] on button "Load More (9990)" at bounding box center [720, 587] width 141 height 22
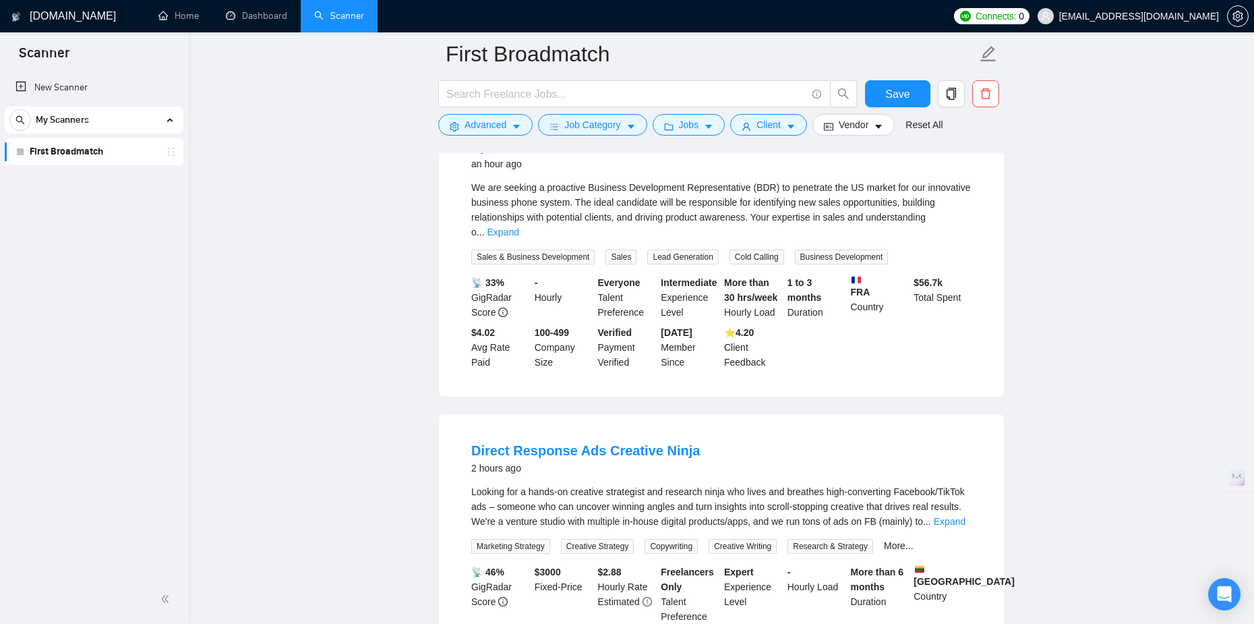
scroll to position [5801, 0]
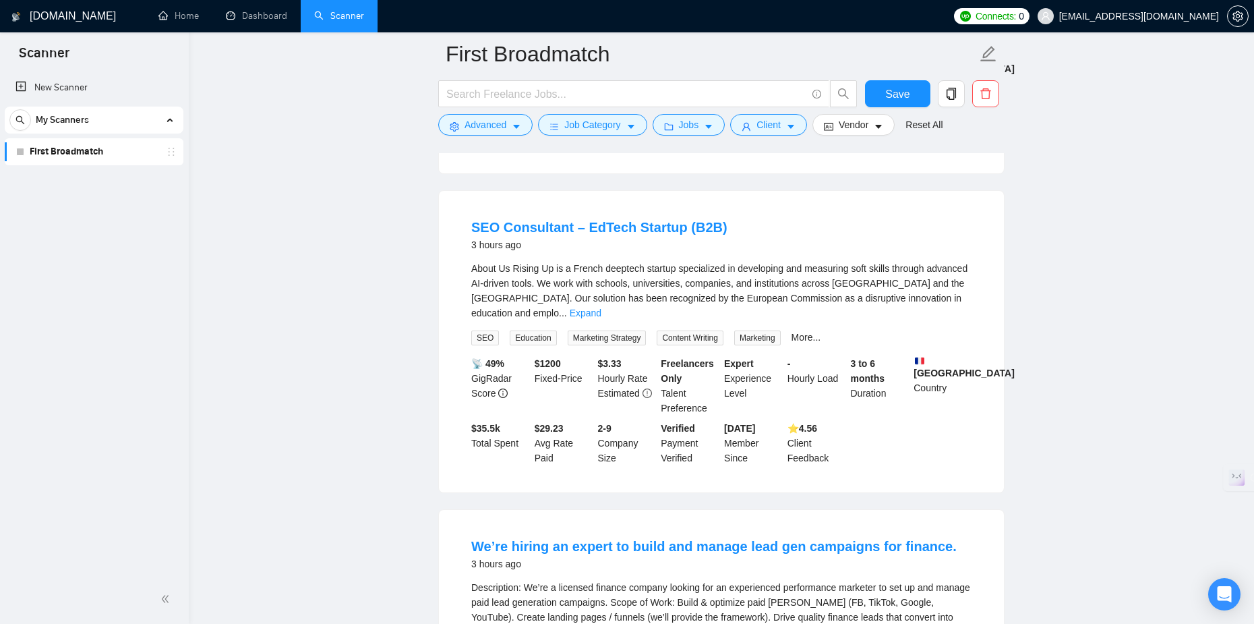
scroll to position [8765, 0]
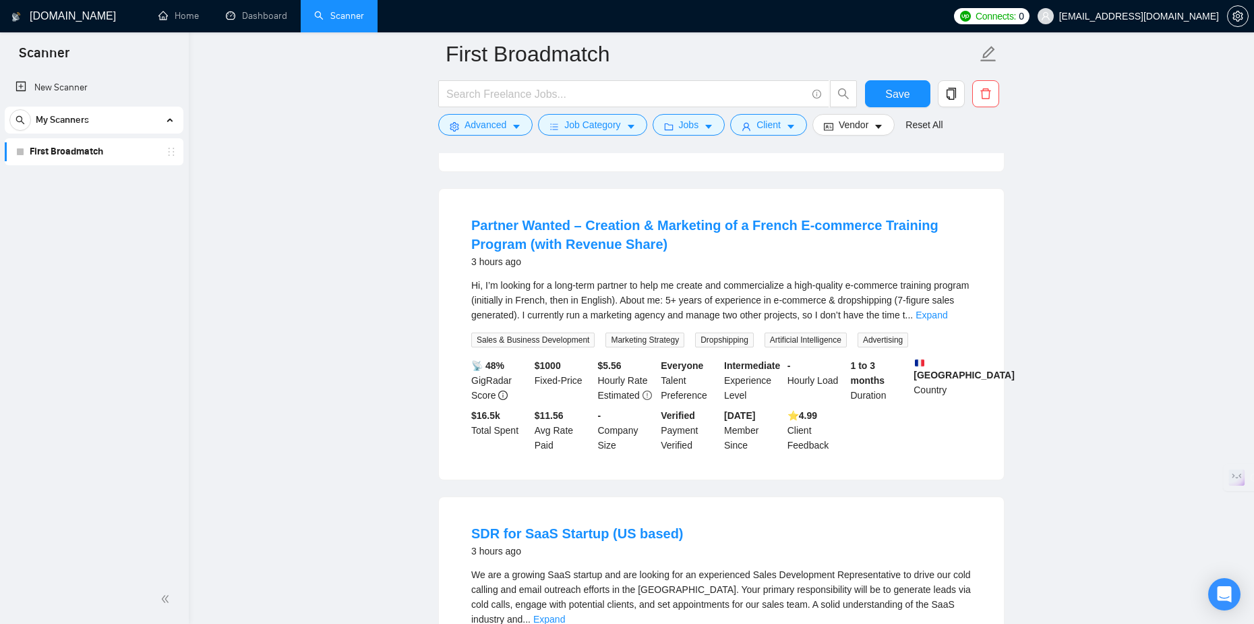
scroll to position [9708, 0]
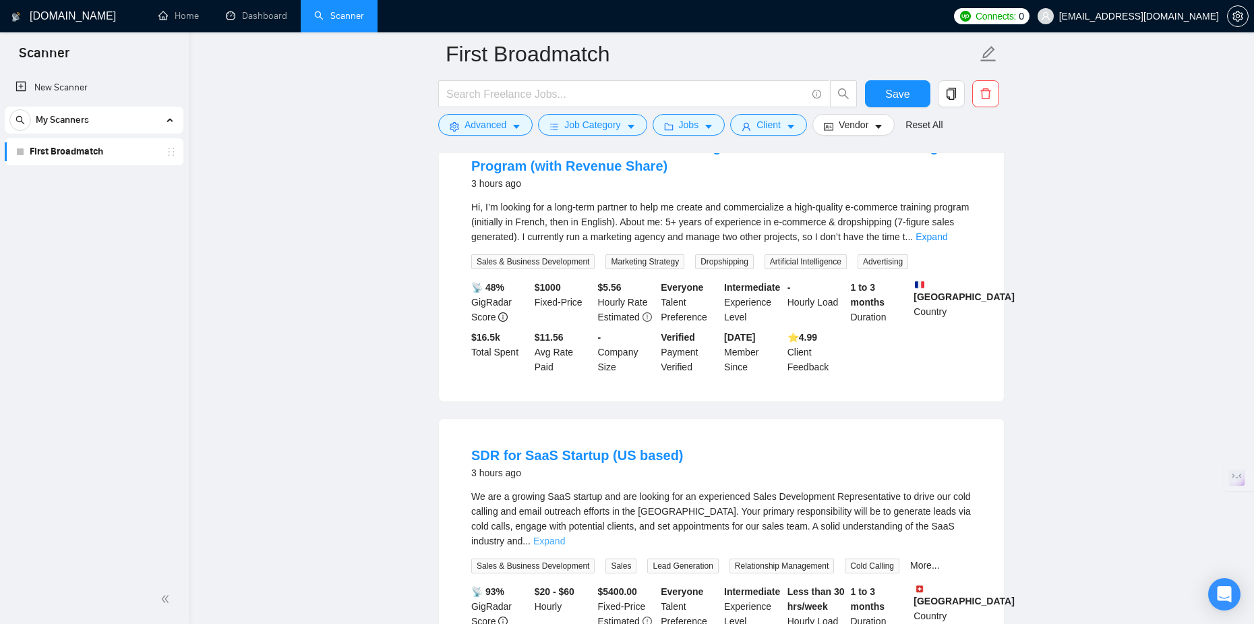
click at [565, 535] on link "Expand" at bounding box center [549, 540] width 32 height 11
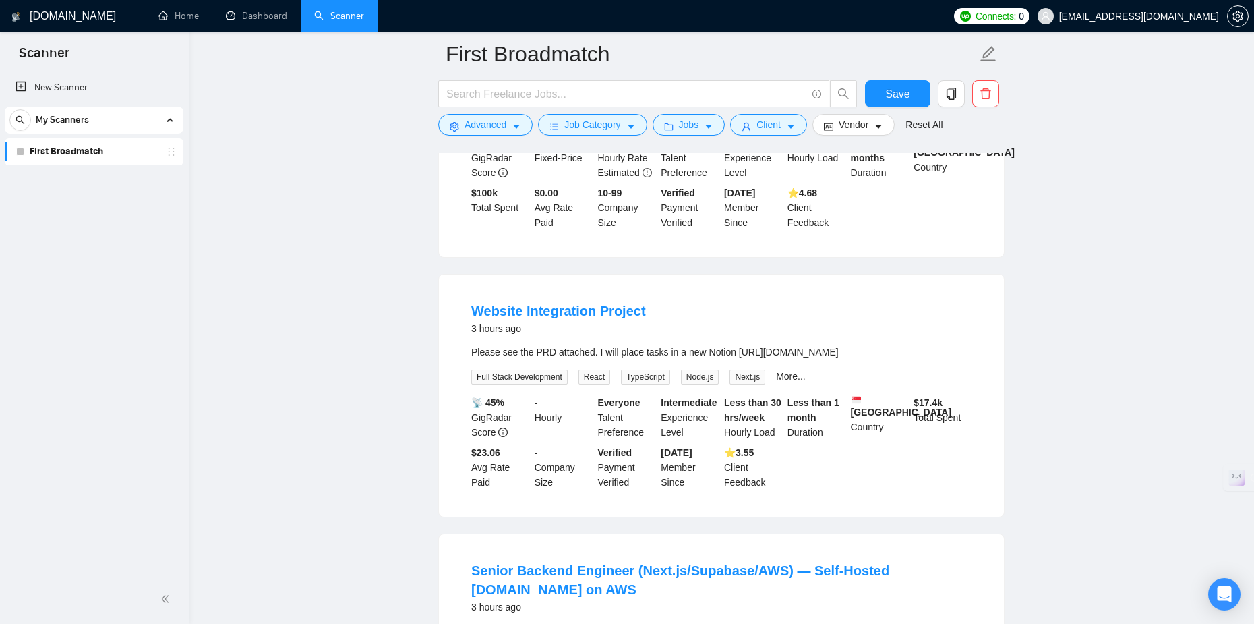
scroll to position [11737, 0]
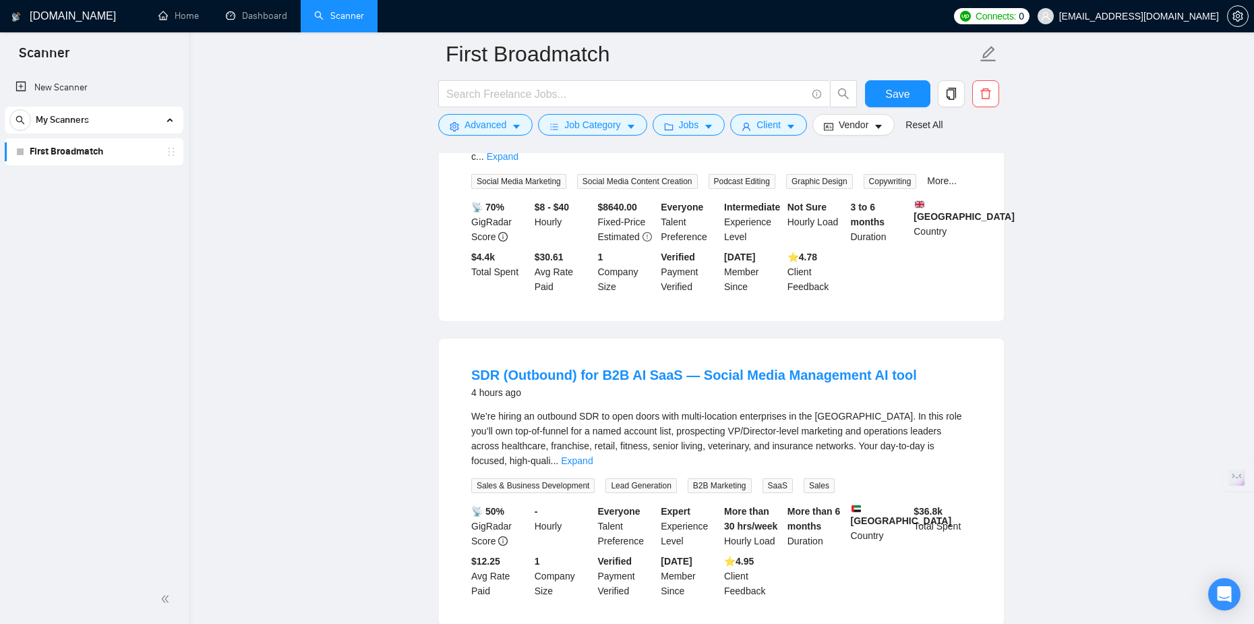
scroll to position [14710, 0]
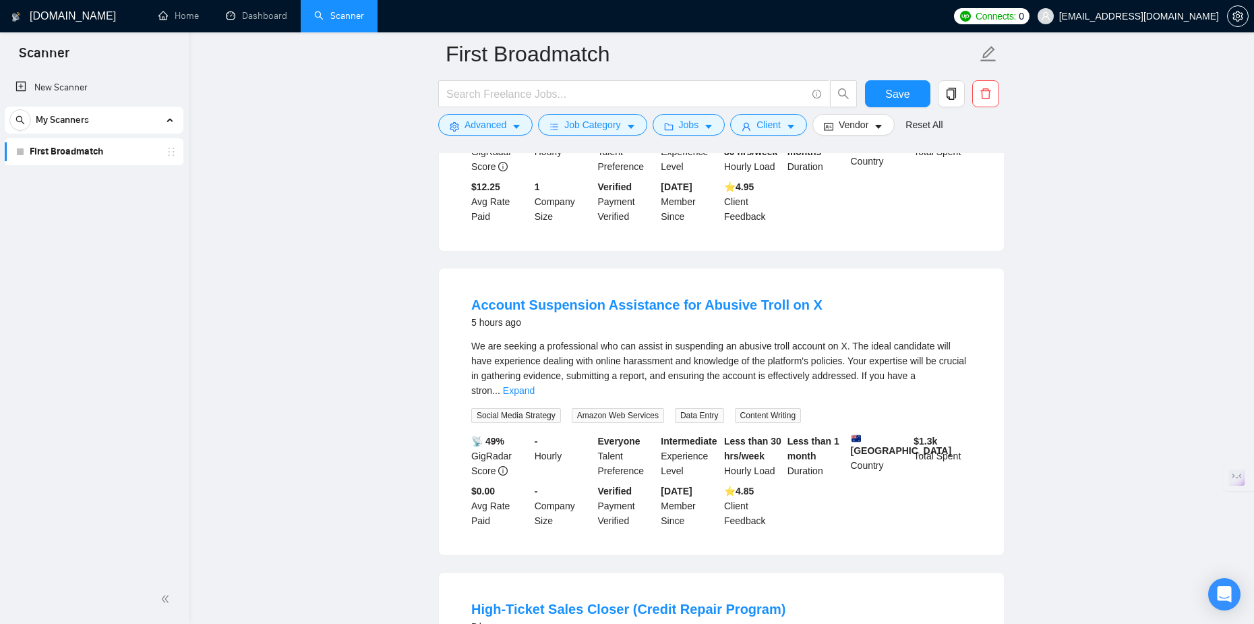
scroll to position [15721, 0]
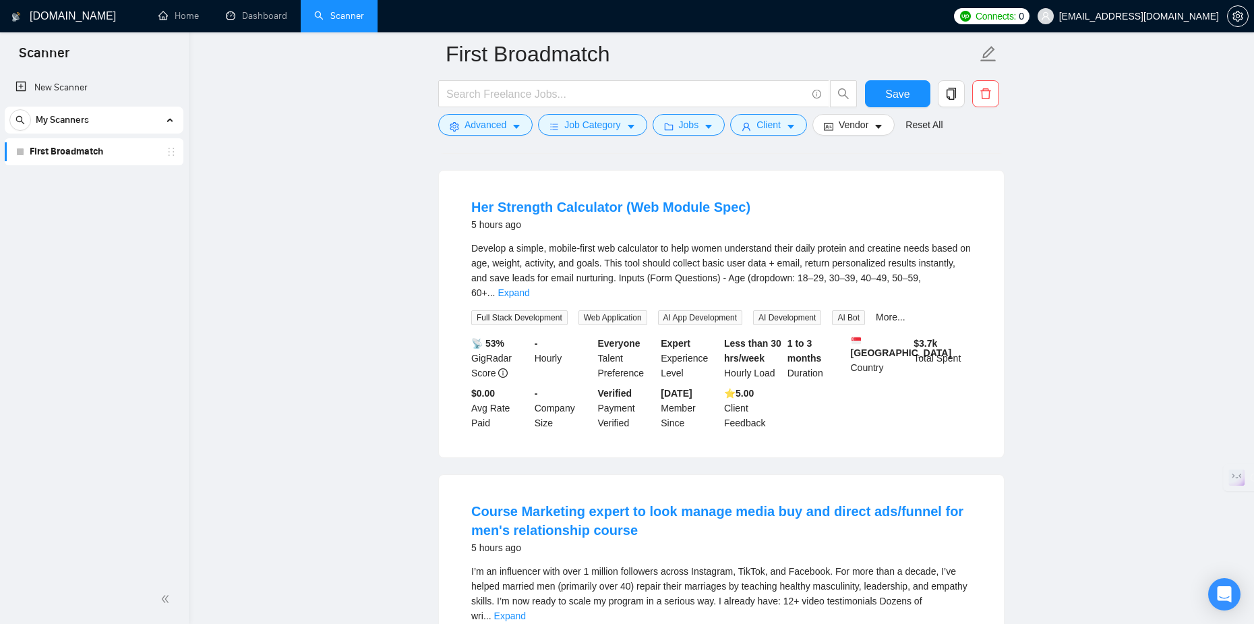
scroll to position [17661, 0]
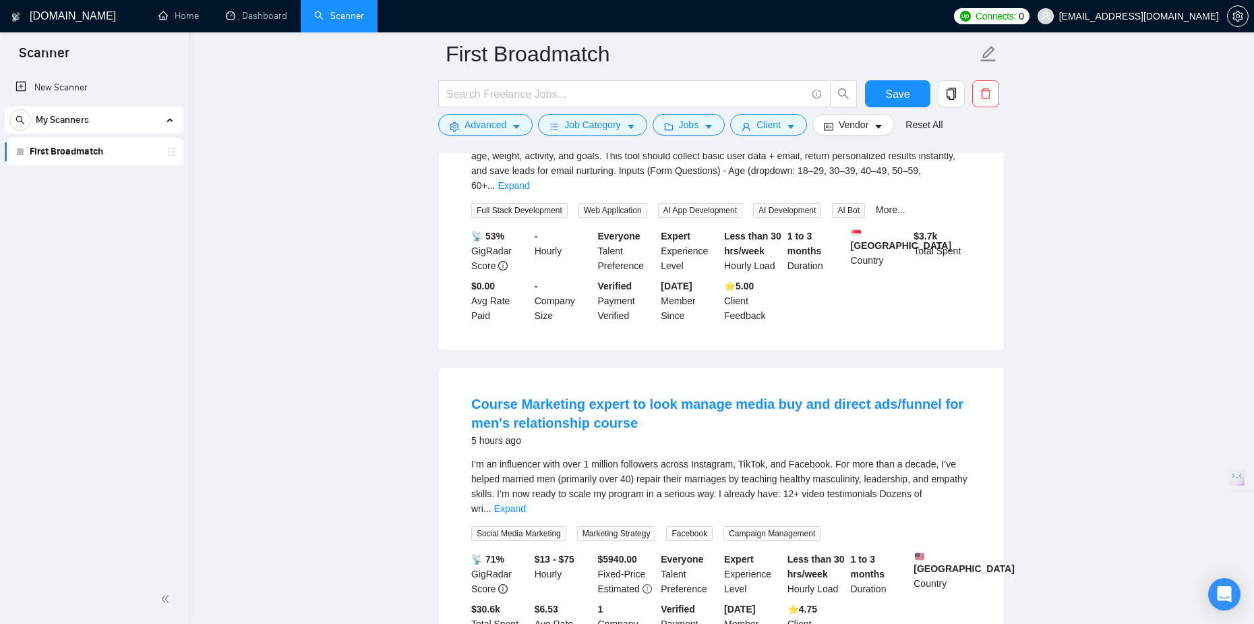
drag, startPoint x: 469, startPoint y: 255, endPoint x: 937, endPoint y: 214, distance: 469.6
copy div "Shopify eCommerce Growth Agency - Meta & Google Ads Specialist Needed 5 hours a…"
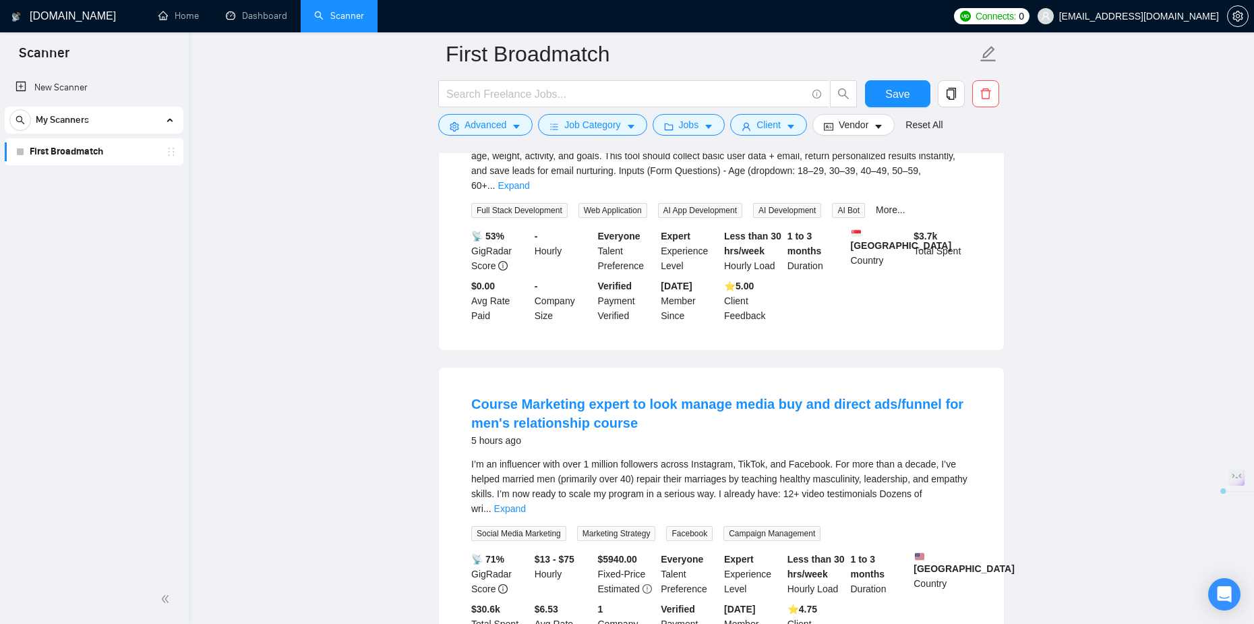
drag, startPoint x: 576, startPoint y: 294, endPoint x: 498, endPoint y: 258, distance: 86.3
drag, startPoint x: 466, startPoint y: 243, endPoint x: 946, endPoint y: 229, distance: 480.2
copy link "Shopify eCommerce Growth Agency - Meta & Google Ads Specialist Needed"
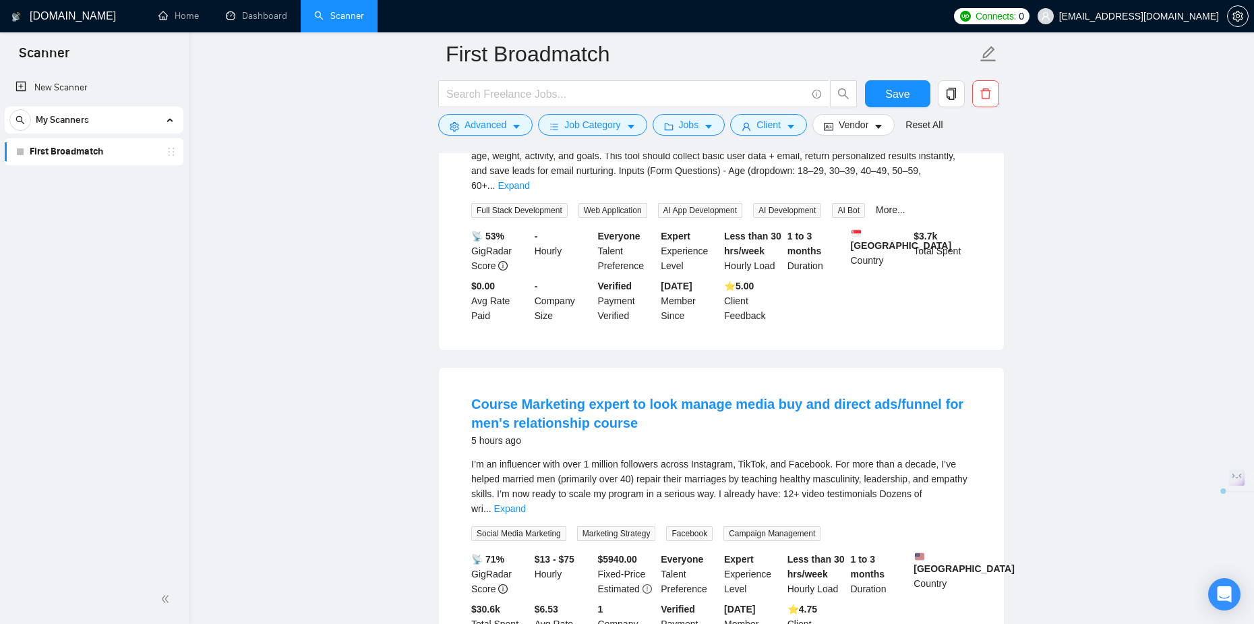
drag, startPoint x: 468, startPoint y: 290, endPoint x: 963, endPoint y: 336, distance: 497.6
copy div "We are a Shopify eCommerce company seeking an experienced Meta and Google Ads s…"
drag, startPoint x: 534, startPoint y: 384, endPoint x: 576, endPoint y: 386, distance: 41.8
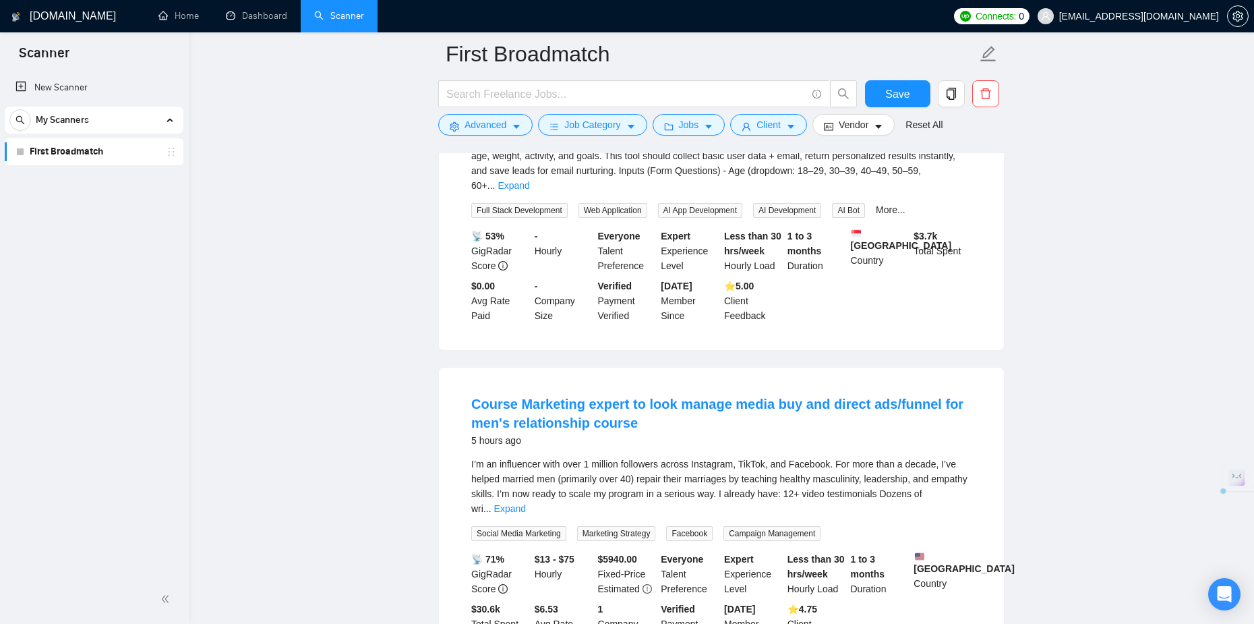
copy b "$5 - $100"
drag, startPoint x: 349, startPoint y: 347, endPoint x: 342, endPoint y: 346, distance: 6.9
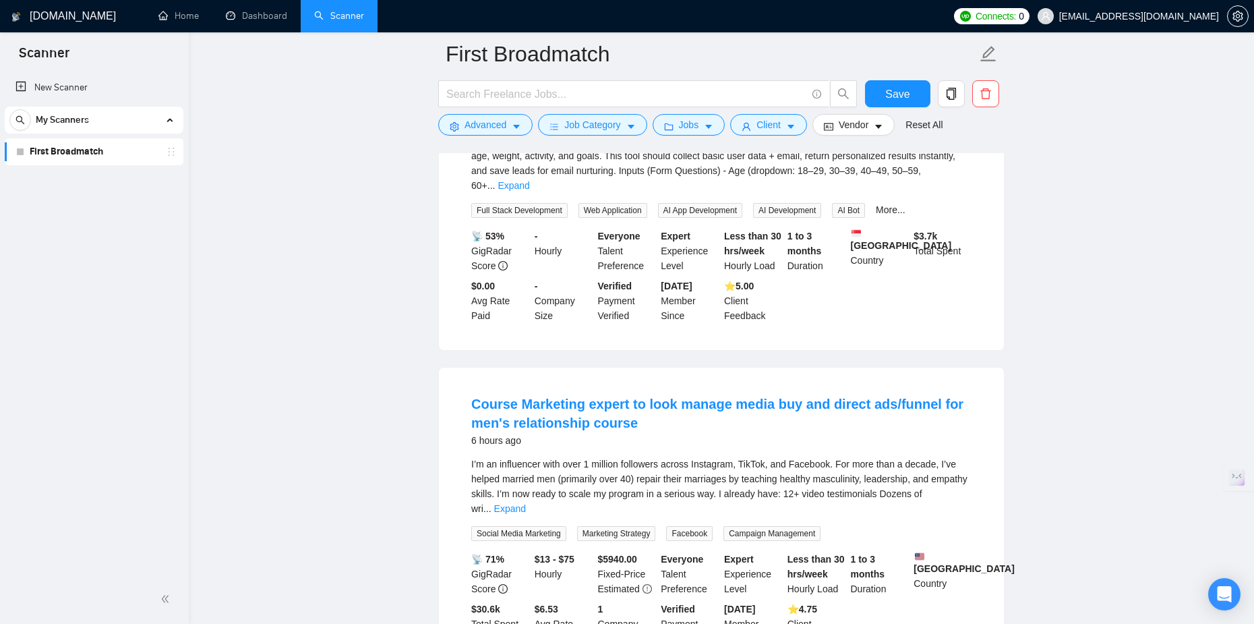
drag, startPoint x: 427, startPoint y: 300, endPoint x: 414, endPoint y: 299, distance: 13.5
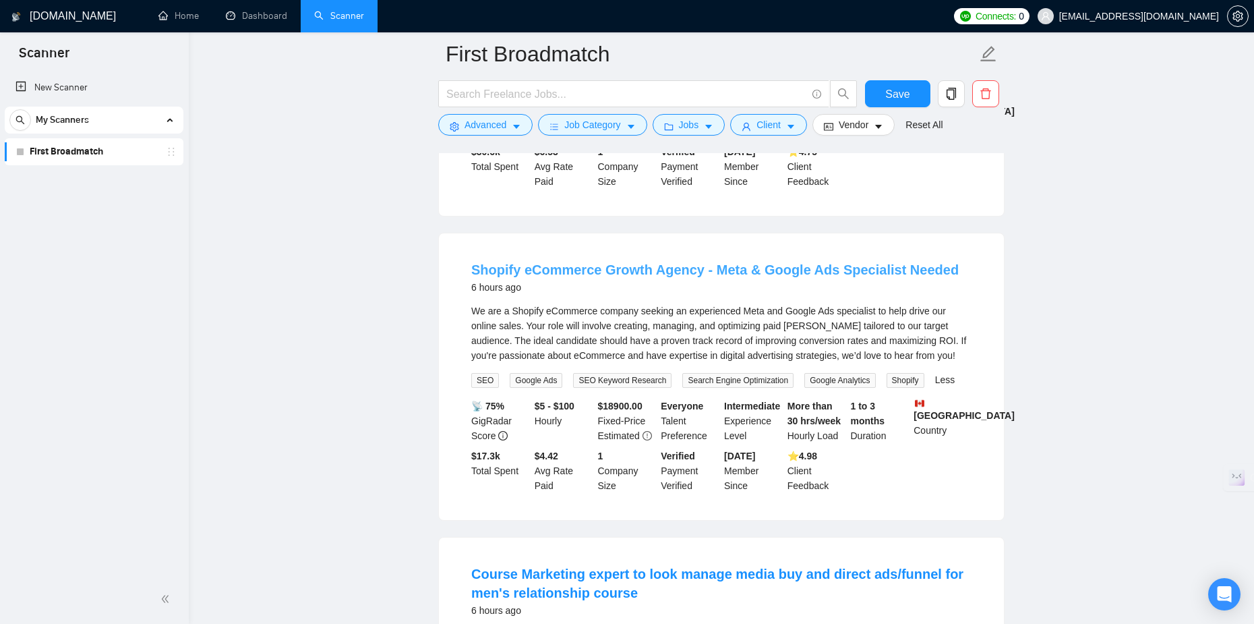
scroll to position [18200, 0]
